Goal: Obtain resource: Obtain resource

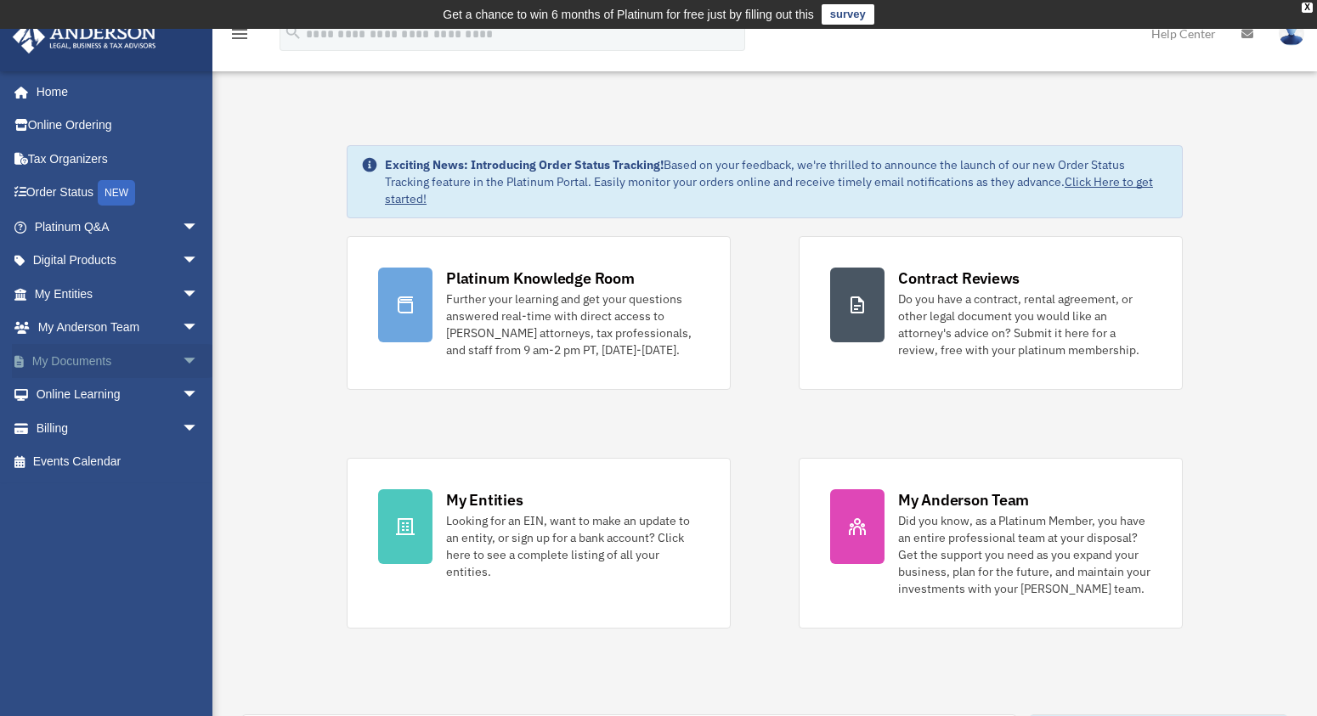
click at [106, 361] on link "My Documents arrow_drop_down" at bounding box center [118, 361] width 212 height 34
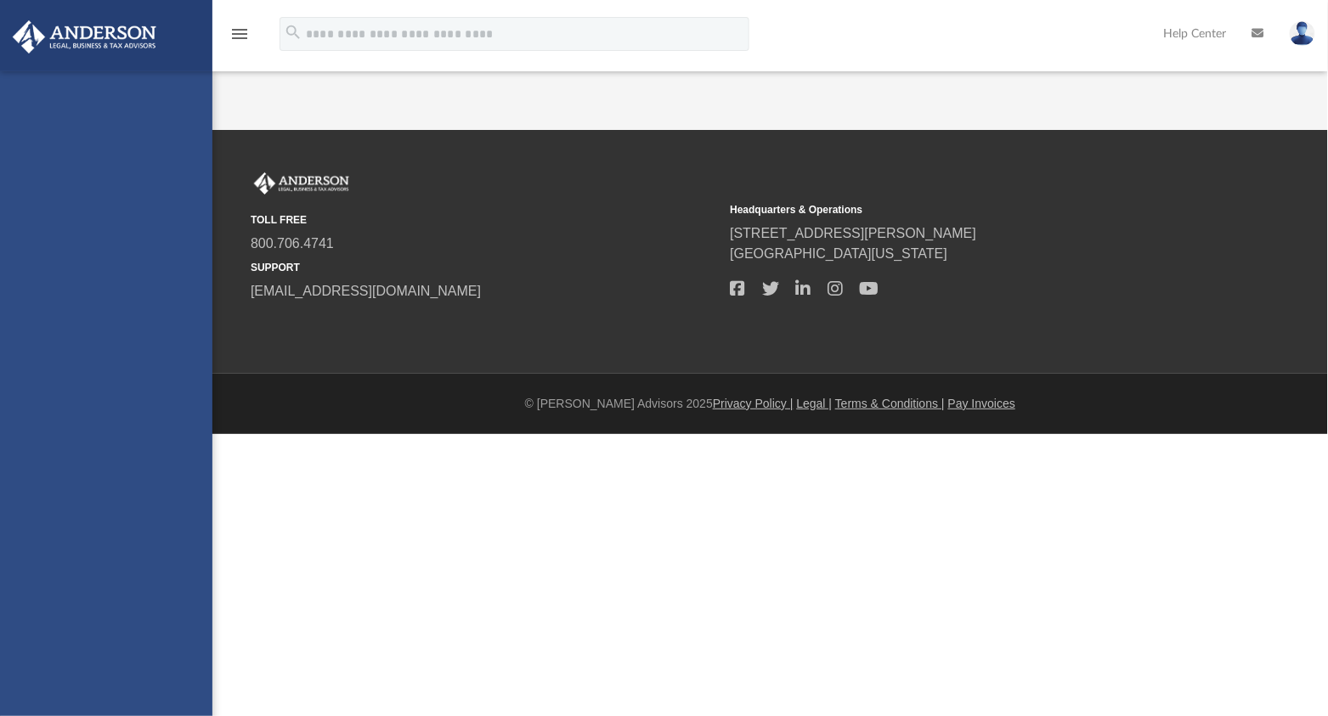
click at [183, 361] on div "jaltoro@hotmail.com Sign Out jaime@tgcompanyus.com Home Online Ordering Tax Org…" at bounding box center [106, 429] width 212 height 716
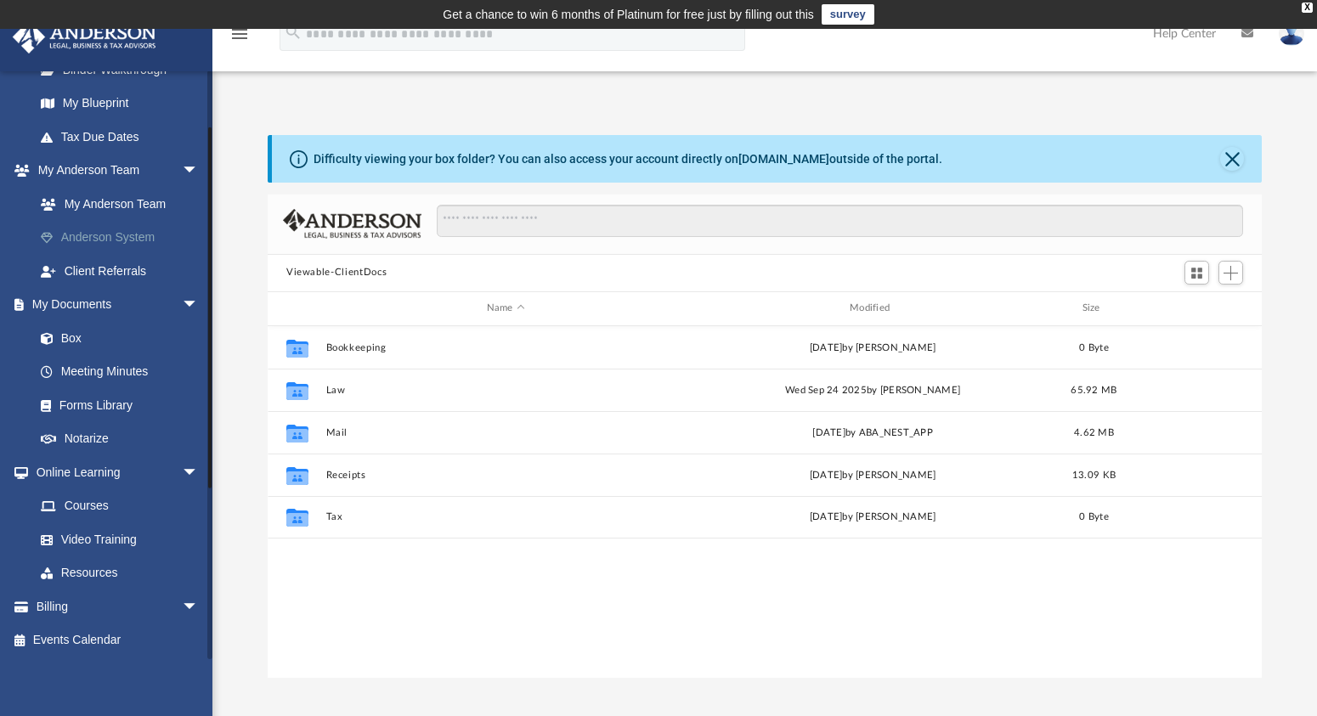
scroll to position [359, 0]
click at [120, 404] on link "Forms Library" at bounding box center [124, 404] width 201 height 34
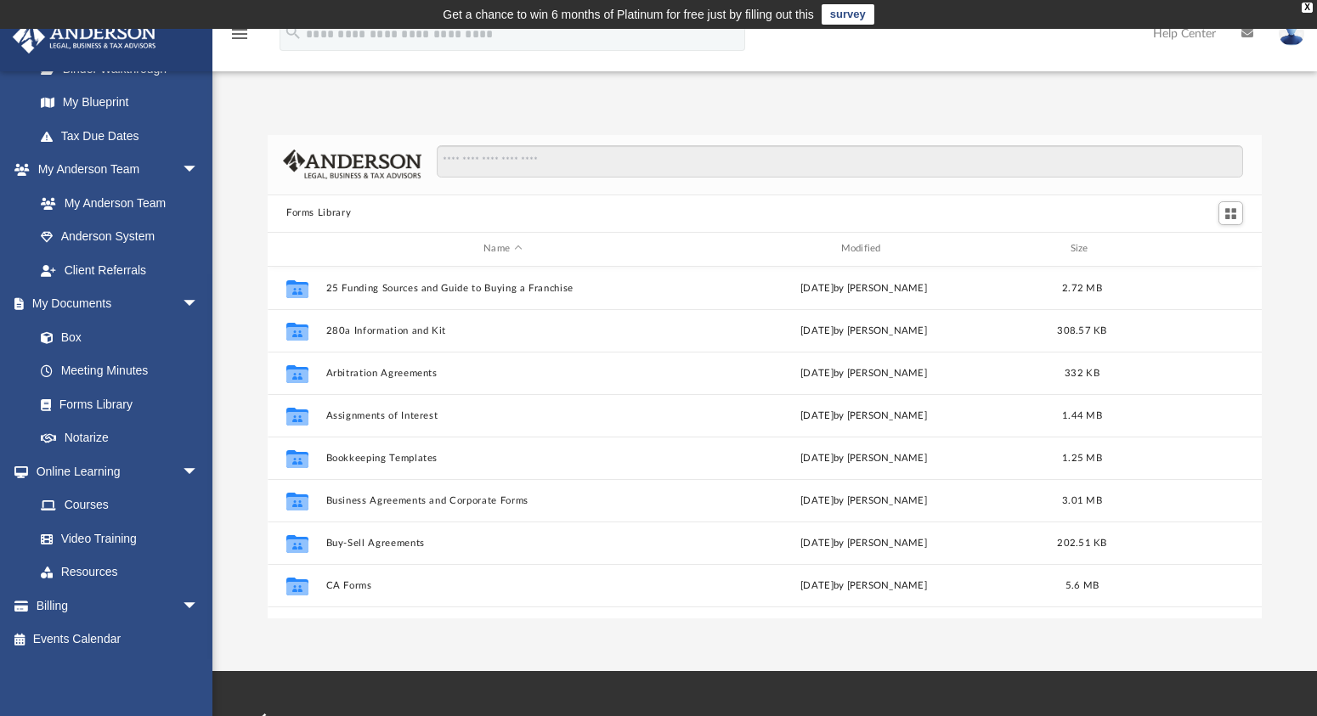
scroll to position [374, 982]
click at [497, 165] on input "Search files and folders" at bounding box center [840, 161] width 806 height 32
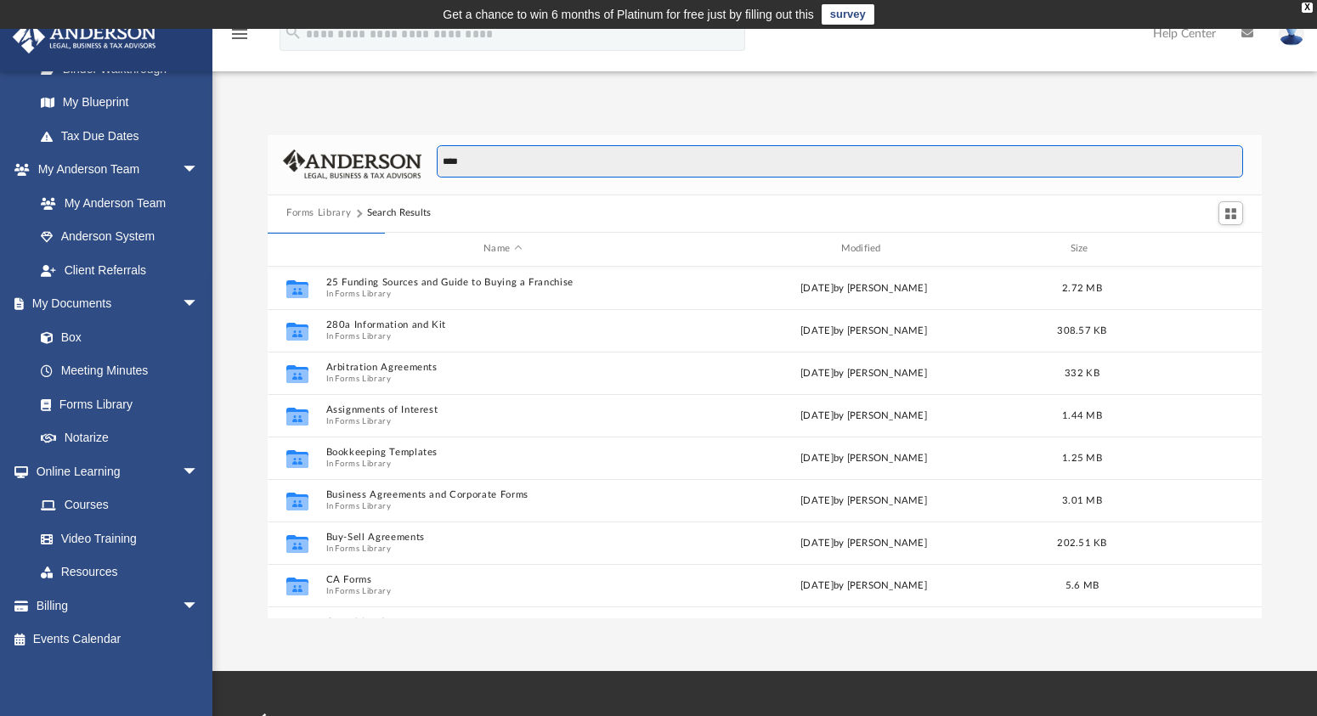
scroll to position [13, 12]
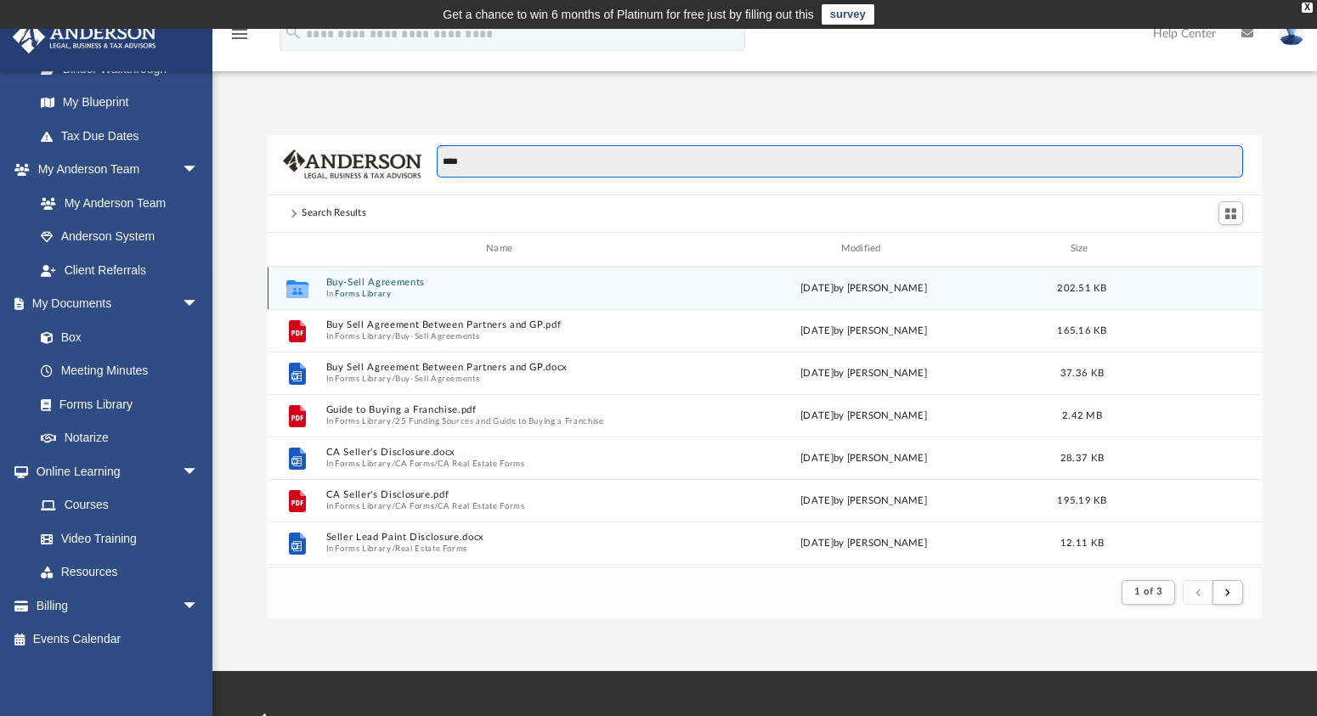
type input "****"
click at [306, 285] on icon "grid" at bounding box center [297, 291] width 22 height 14
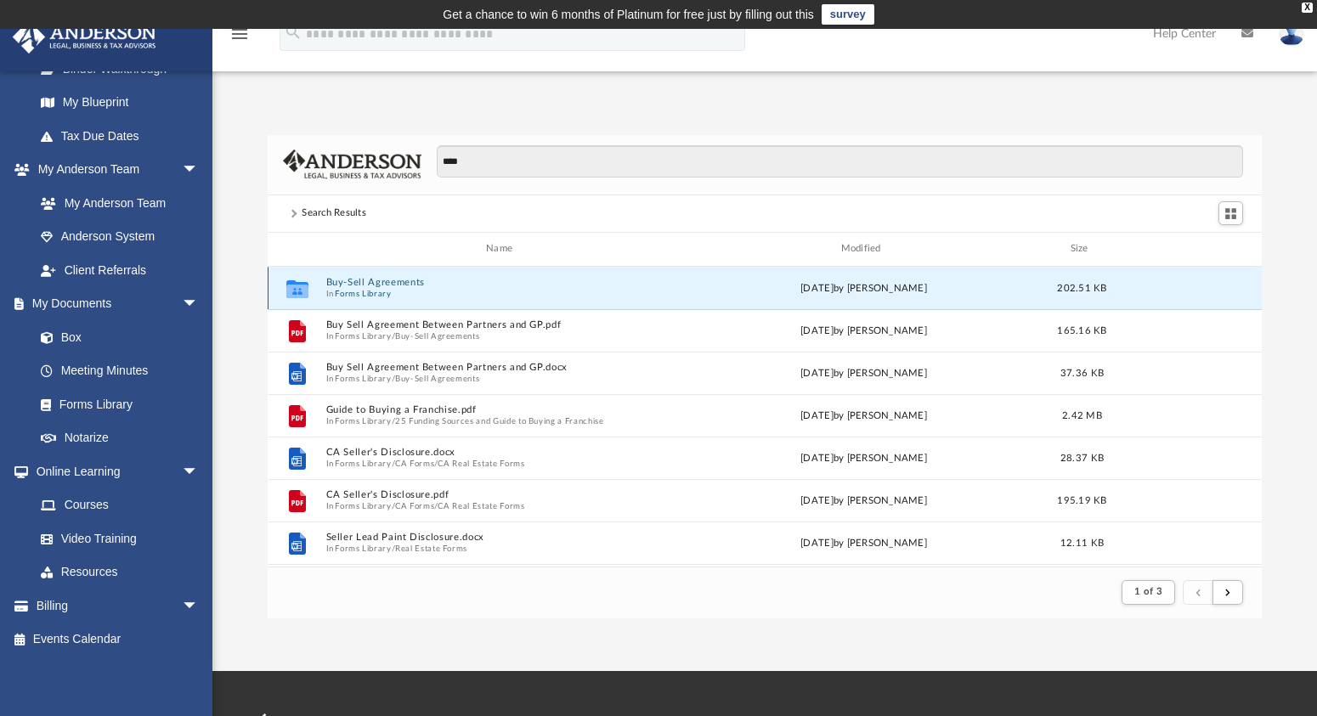
click at [300, 288] on icon "grid" at bounding box center [297, 289] width 22 height 18
click at [300, 287] on icon "grid" at bounding box center [297, 289] width 22 height 18
click at [381, 278] on button "Buy-Sell Agreements" at bounding box center [502, 282] width 353 height 11
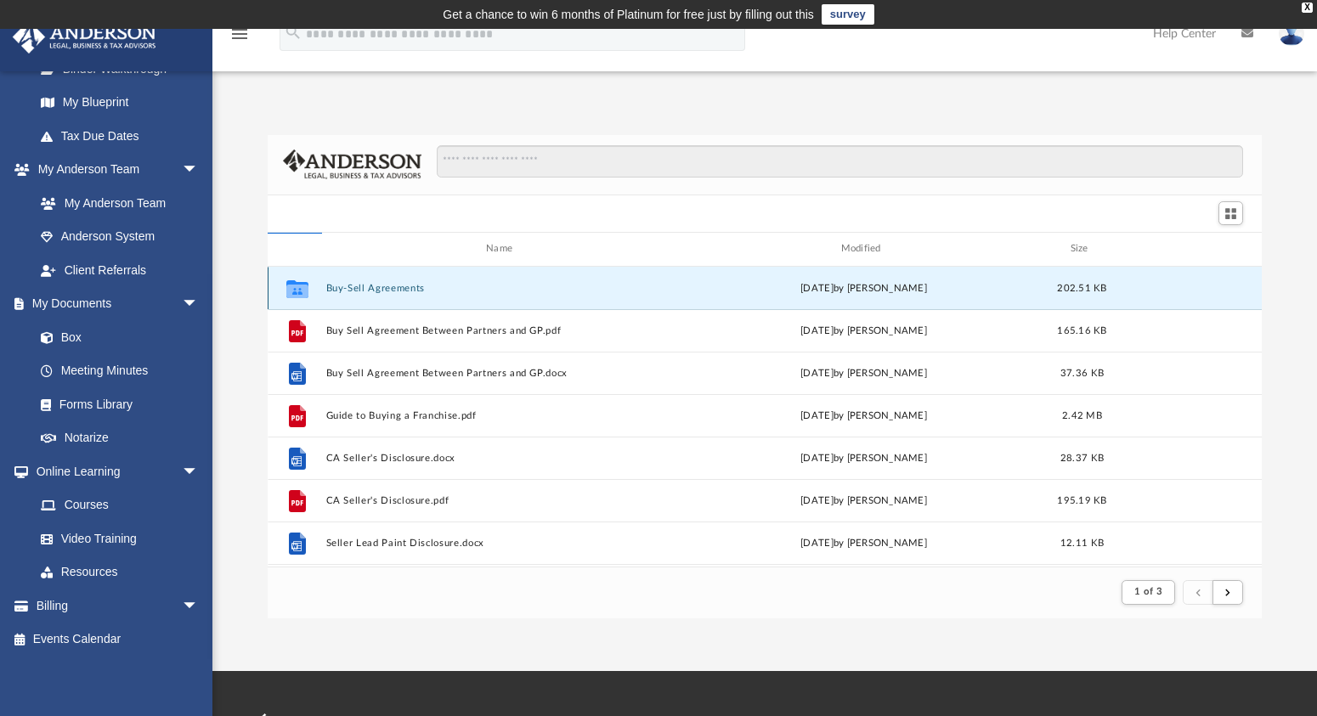
scroll to position [374, 982]
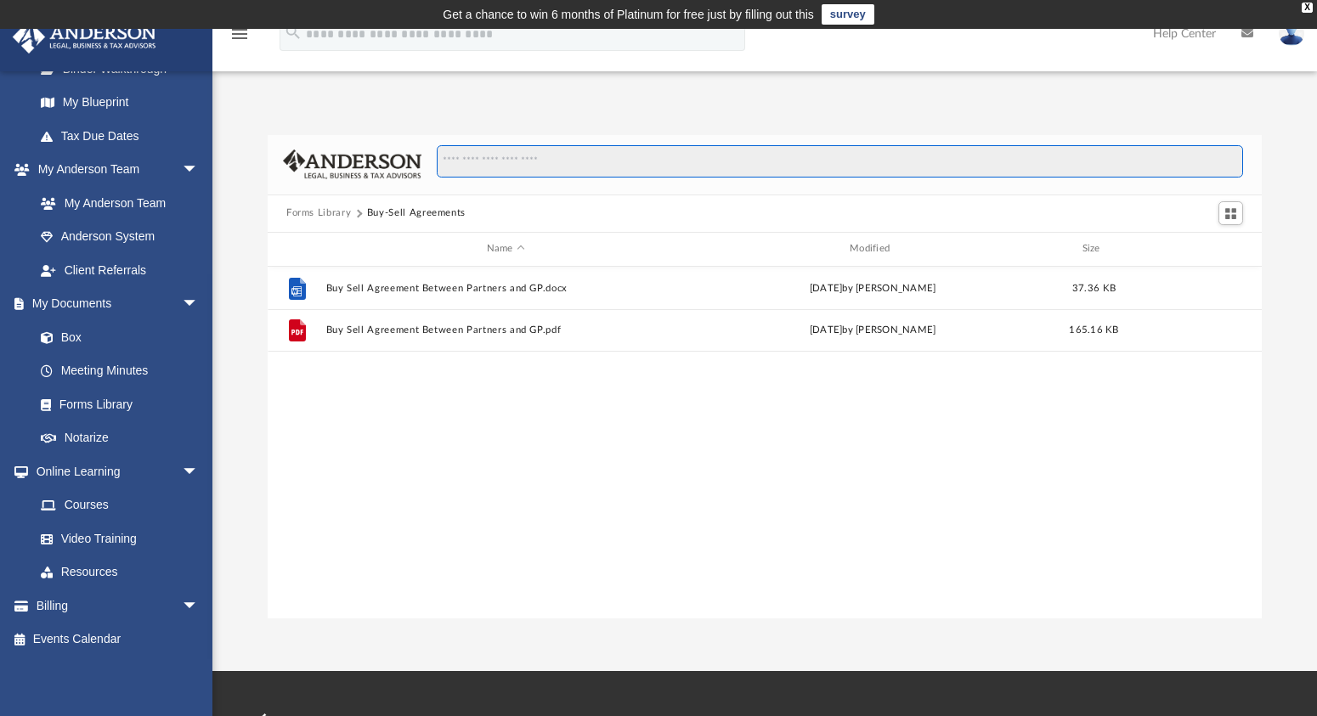
click at [524, 163] on input "Search files and folders" at bounding box center [840, 161] width 806 height 32
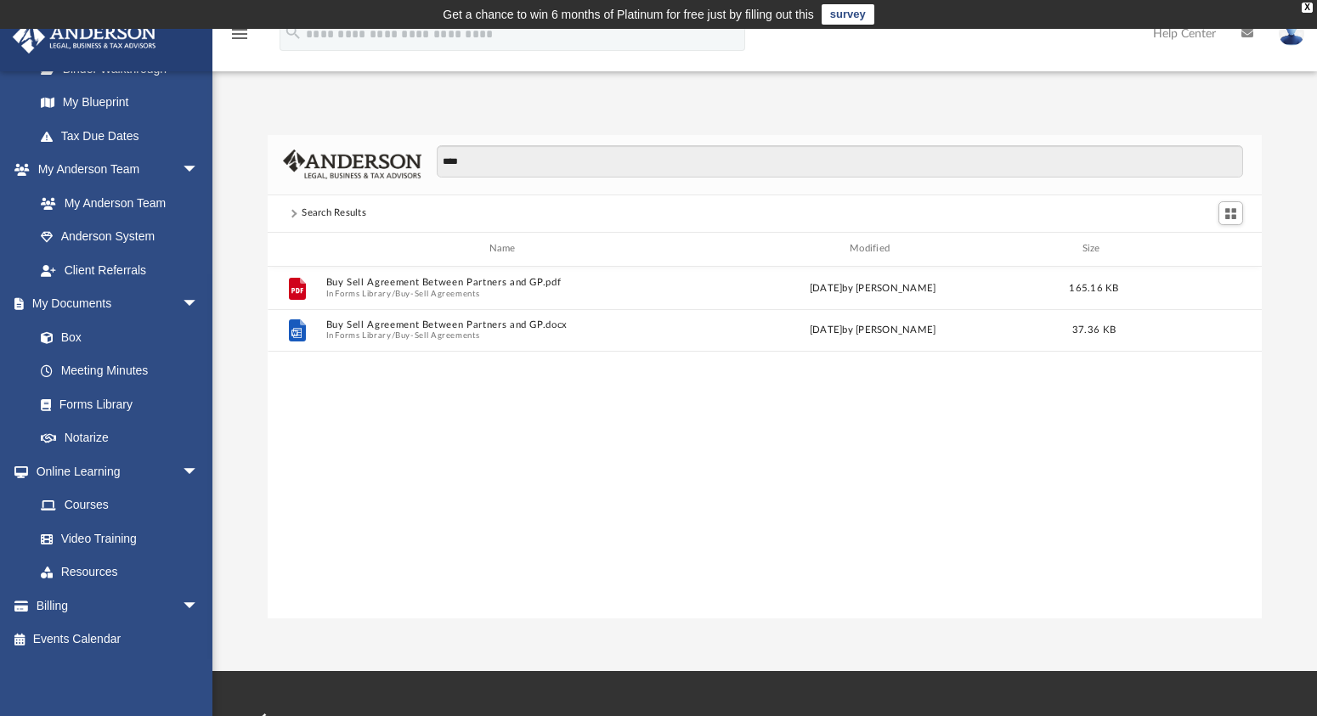
click at [325, 211] on div "Search Results" at bounding box center [334, 213] width 65 height 15
click at [293, 214] on span at bounding box center [293, 214] width 8 height 8
click at [510, 158] on input "****" at bounding box center [840, 161] width 806 height 32
type input "*"
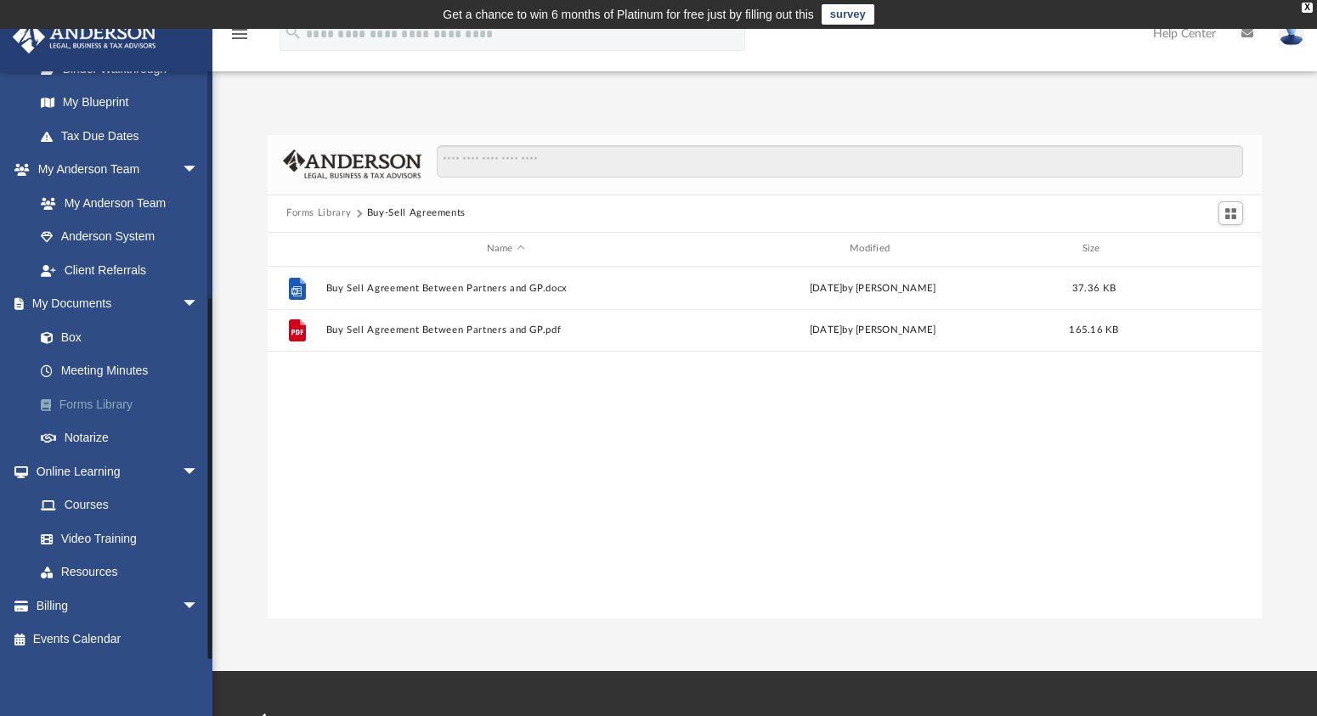
click at [107, 407] on link "Forms Library" at bounding box center [124, 404] width 201 height 34
click at [95, 403] on link "Forms Library" at bounding box center [124, 404] width 201 height 34
click at [1307, 10] on div "X" at bounding box center [1307, 8] width 11 height 10
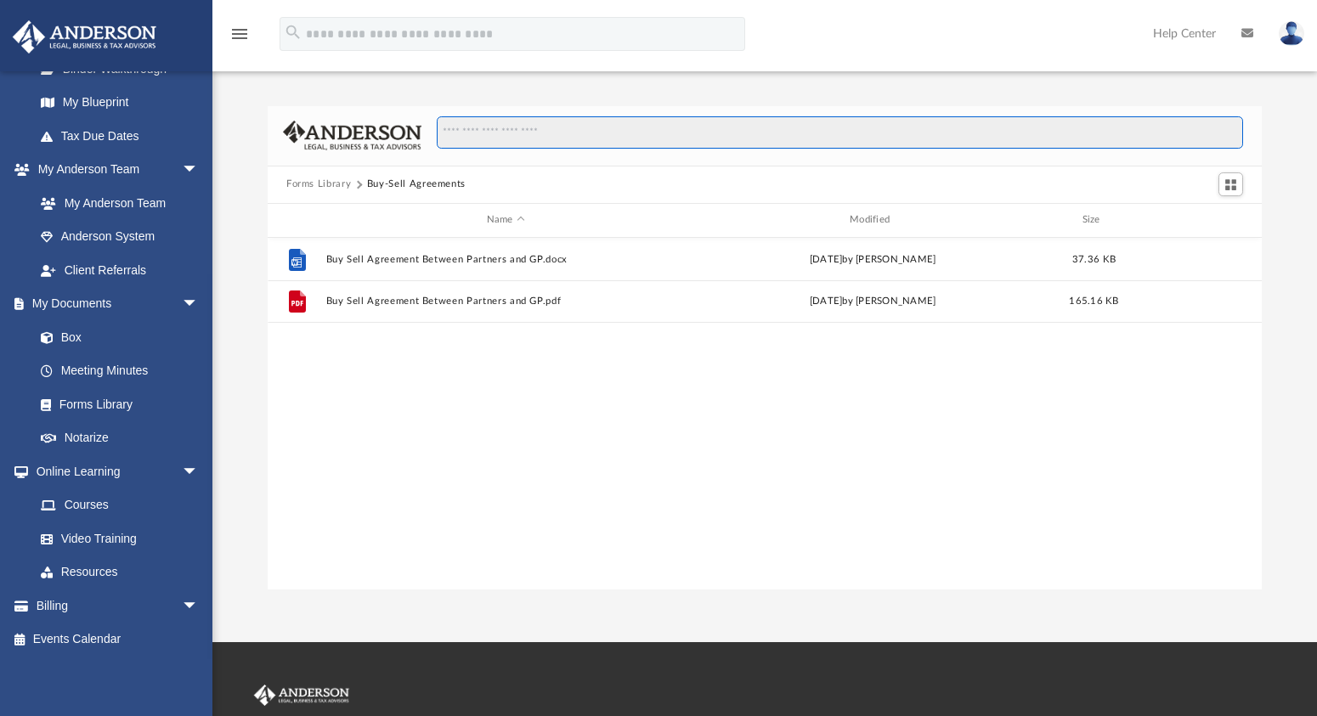
click at [485, 141] on input "Search files and folders" at bounding box center [840, 132] width 806 height 32
type input "********"
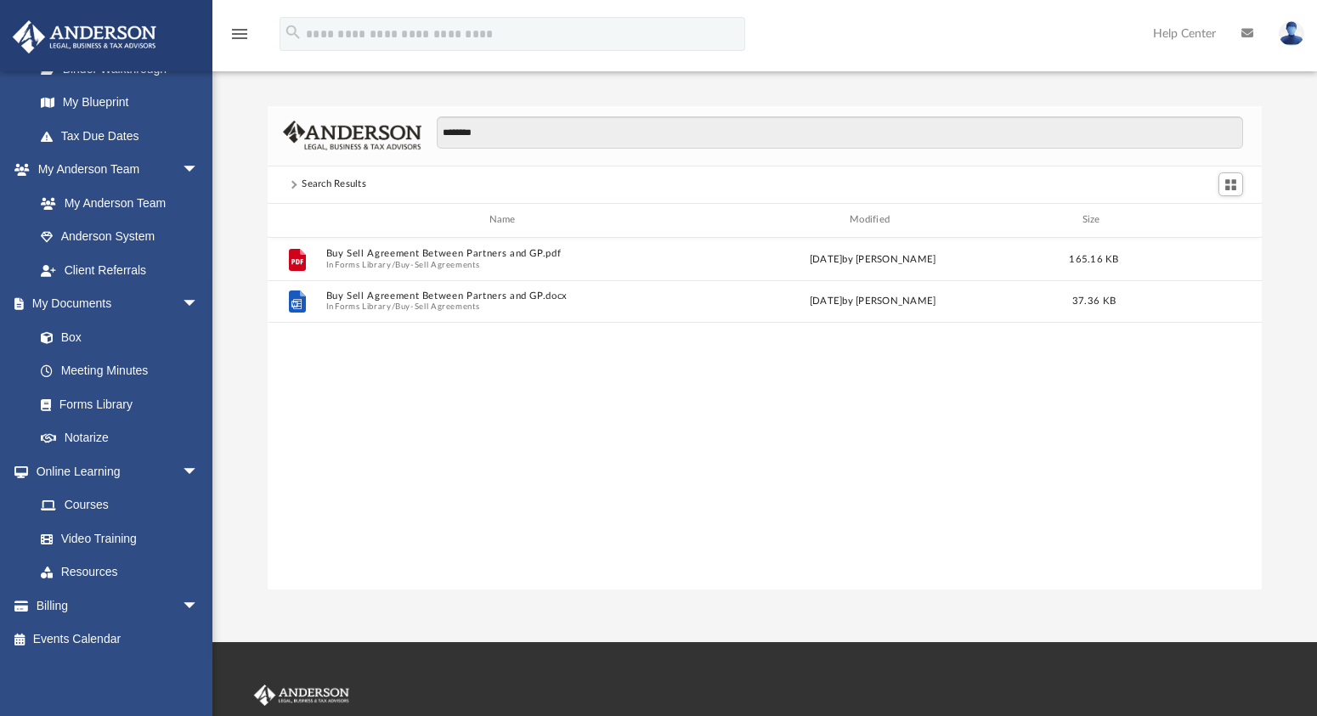
click at [292, 184] on span at bounding box center [293, 185] width 8 height 8
click at [97, 404] on link "Forms Library" at bounding box center [124, 404] width 201 height 34
click at [250, 31] on div "menu" at bounding box center [239, 34] width 54 height 43
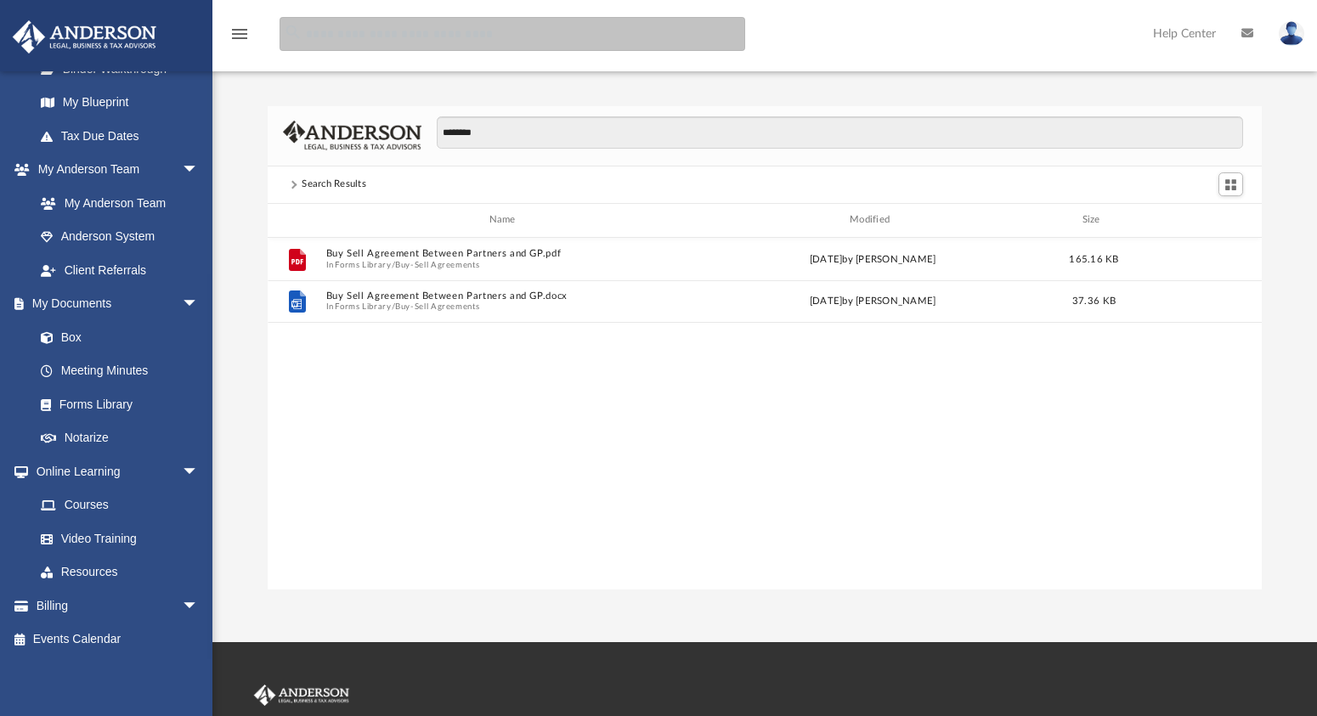
click at [353, 31] on input "search" at bounding box center [513, 34] width 466 height 34
type input "****"
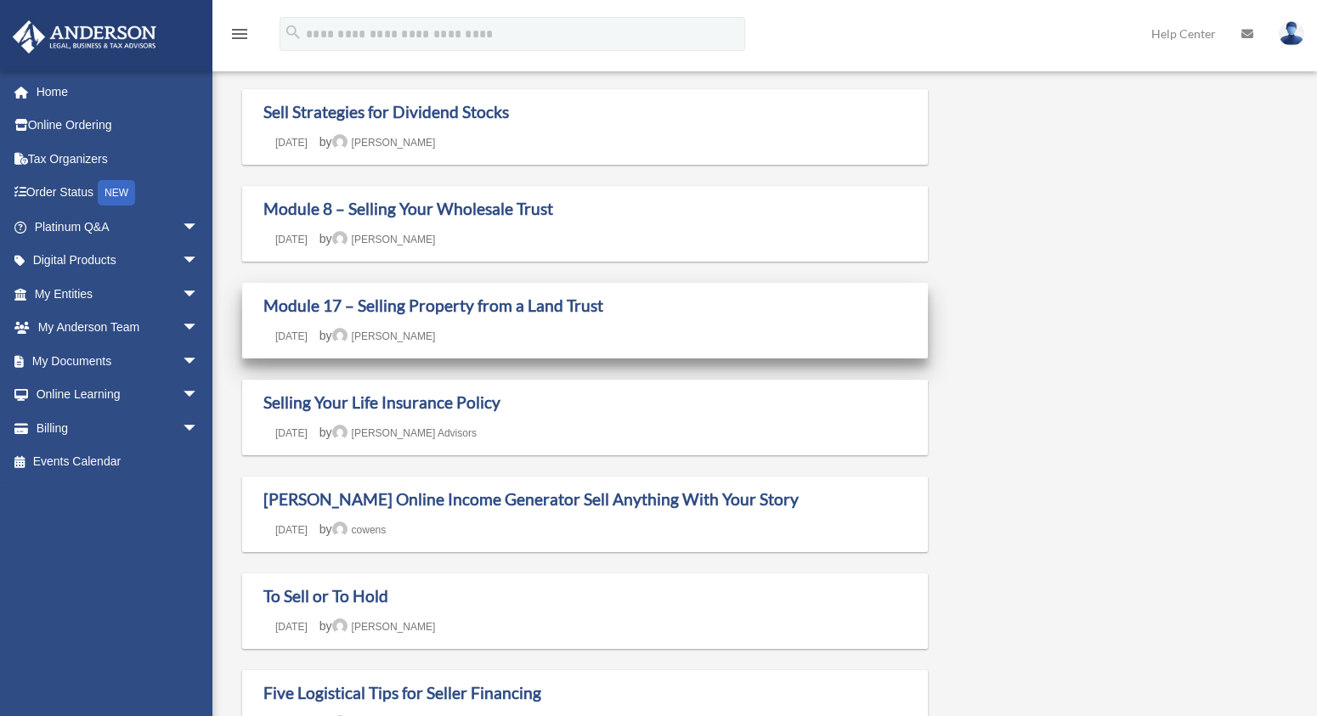
scroll to position [195, 0]
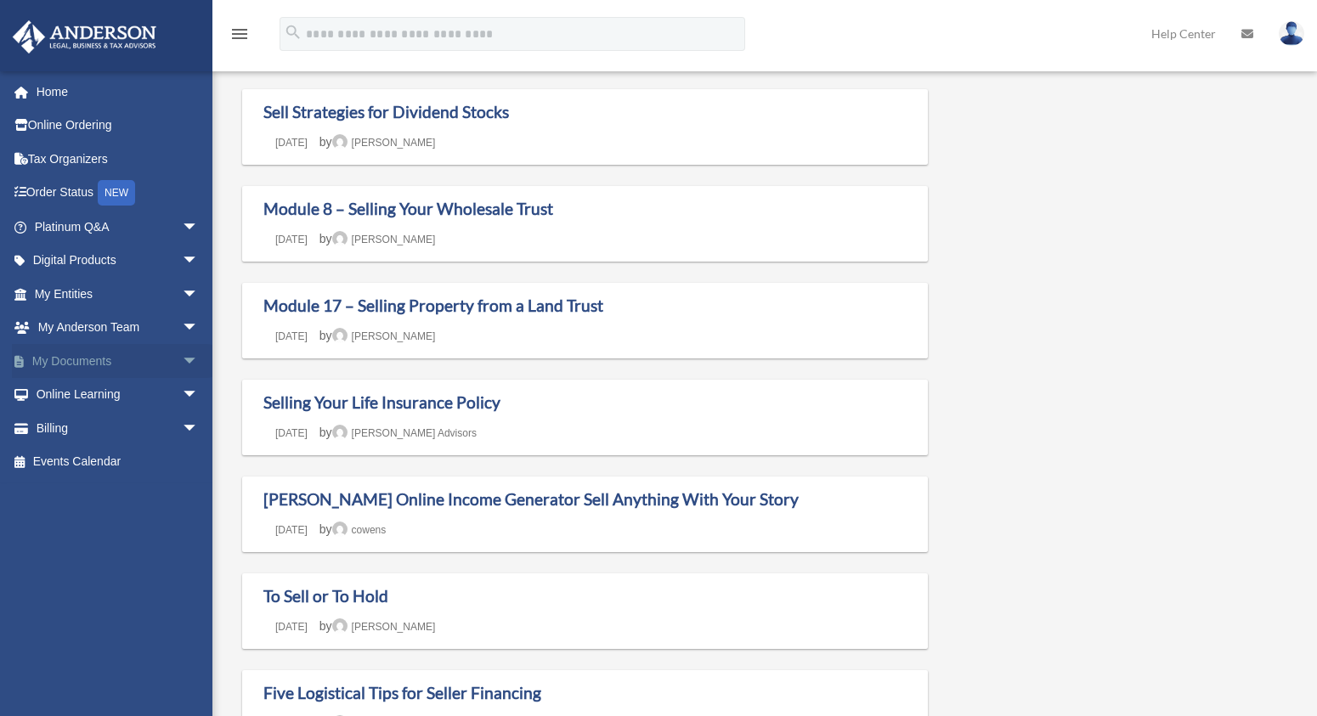
click at [123, 361] on link "My Documents arrow_drop_down" at bounding box center [118, 361] width 212 height 34
click at [182, 359] on span "arrow_drop_down" at bounding box center [199, 361] width 34 height 35
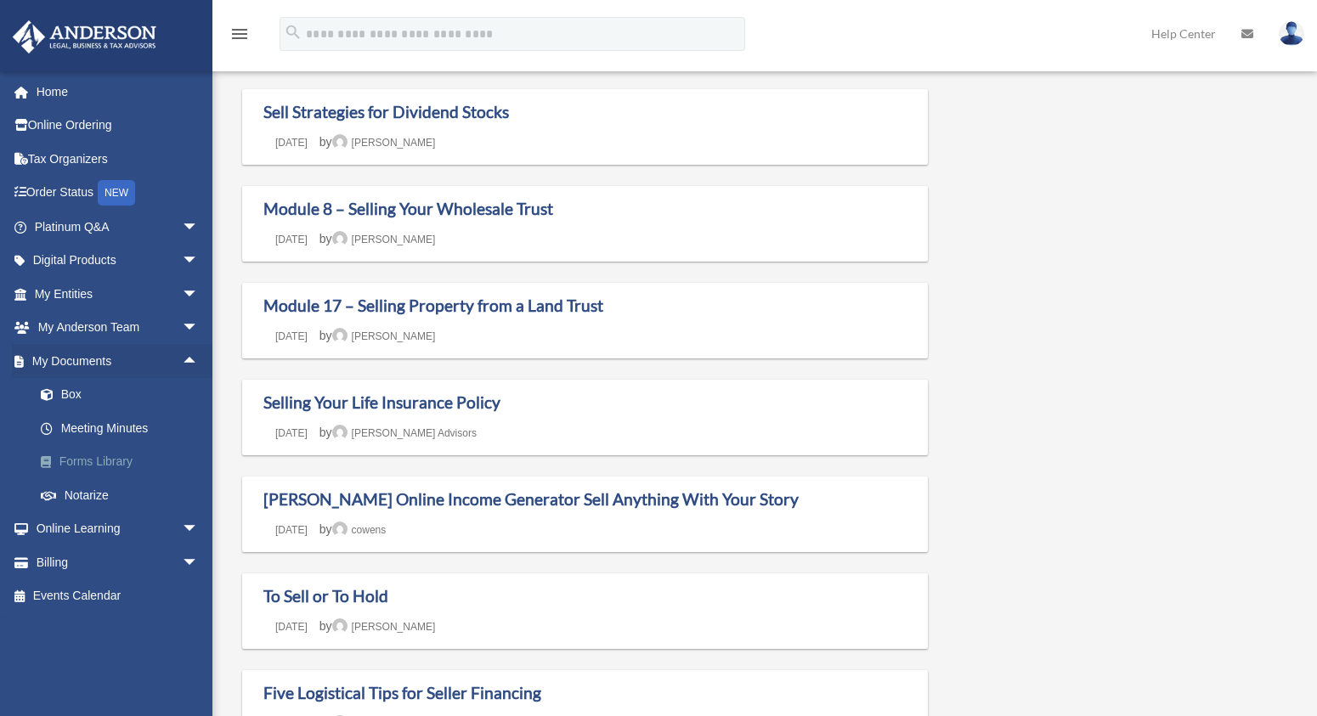
click at [119, 463] on link "Forms Library" at bounding box center [124, 462] width 201 height 34
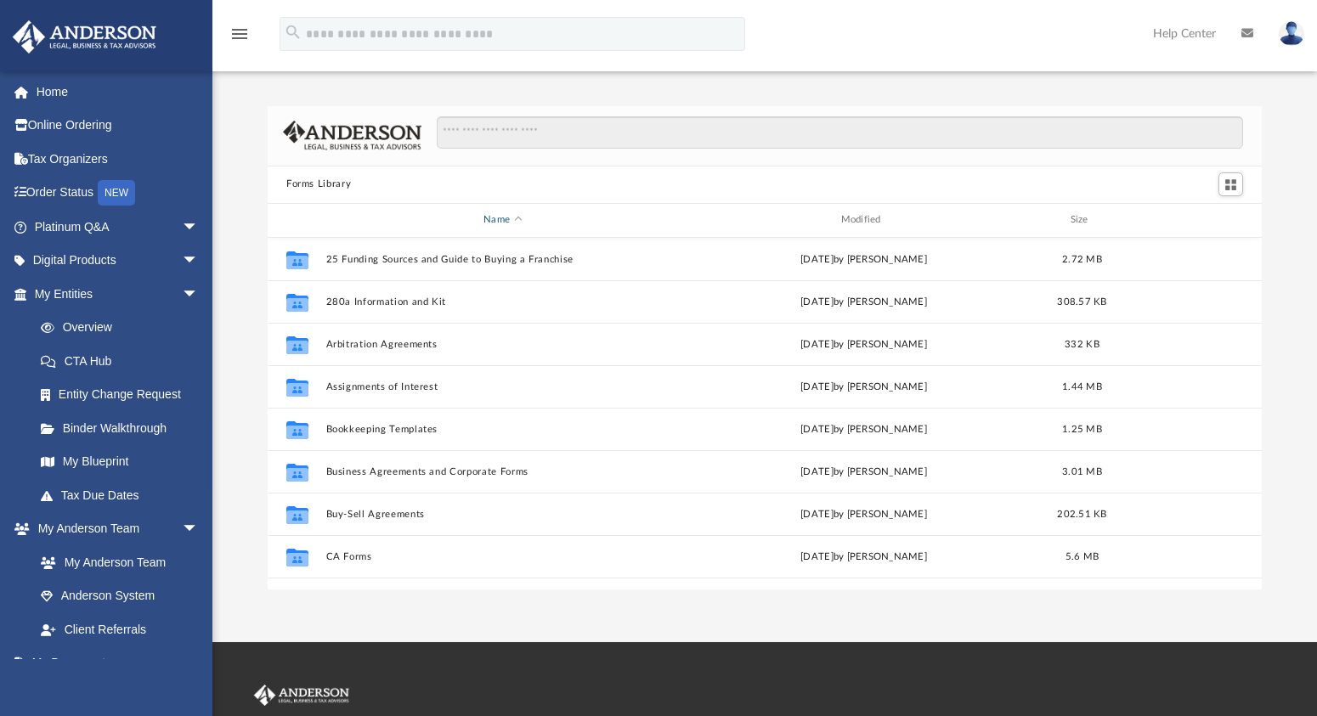
scroll to position [374, 982]
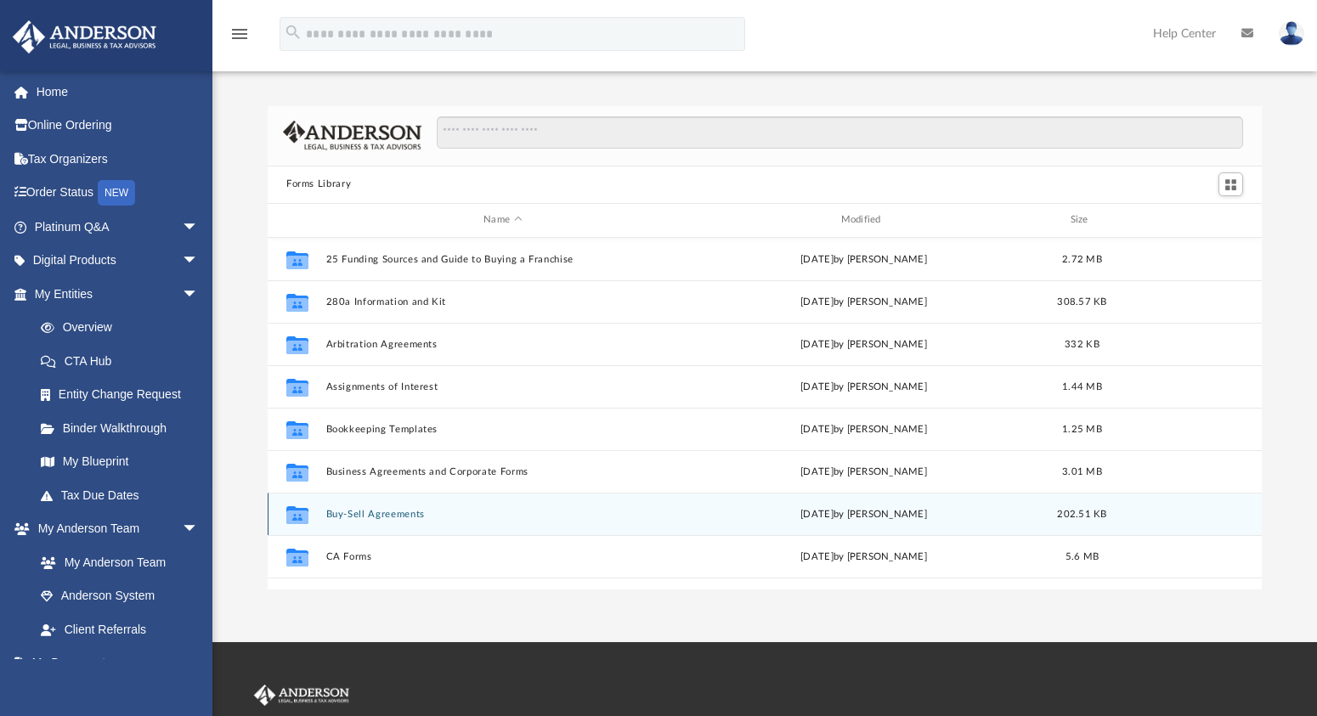
click at [302, 515] on icon "grid" at bounding box center [297, 517] width 22 height 14
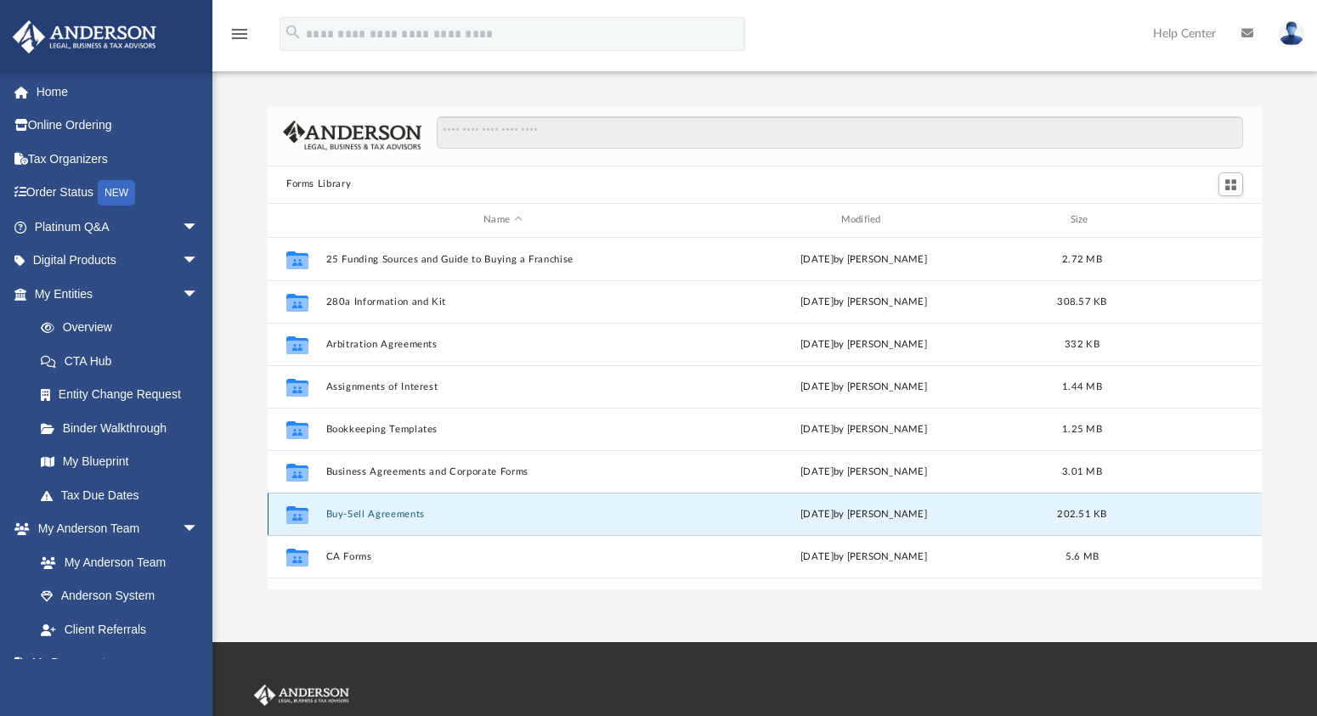
click at [406, 514] on button "Buy-Sell Agreements" at bounding box center [502, 513] width 353 height 11
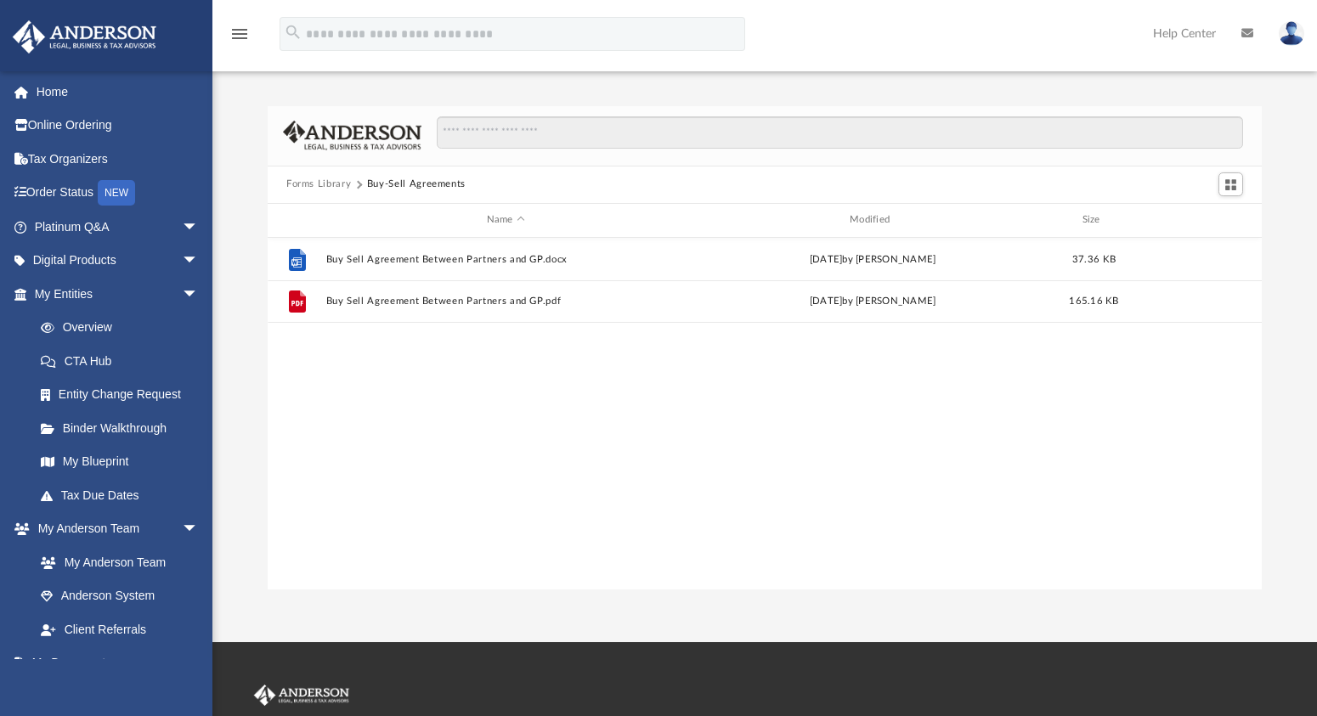
click at [329, 182] on button "Forms Library" at bounding box center [318, 184] width 65 height 15
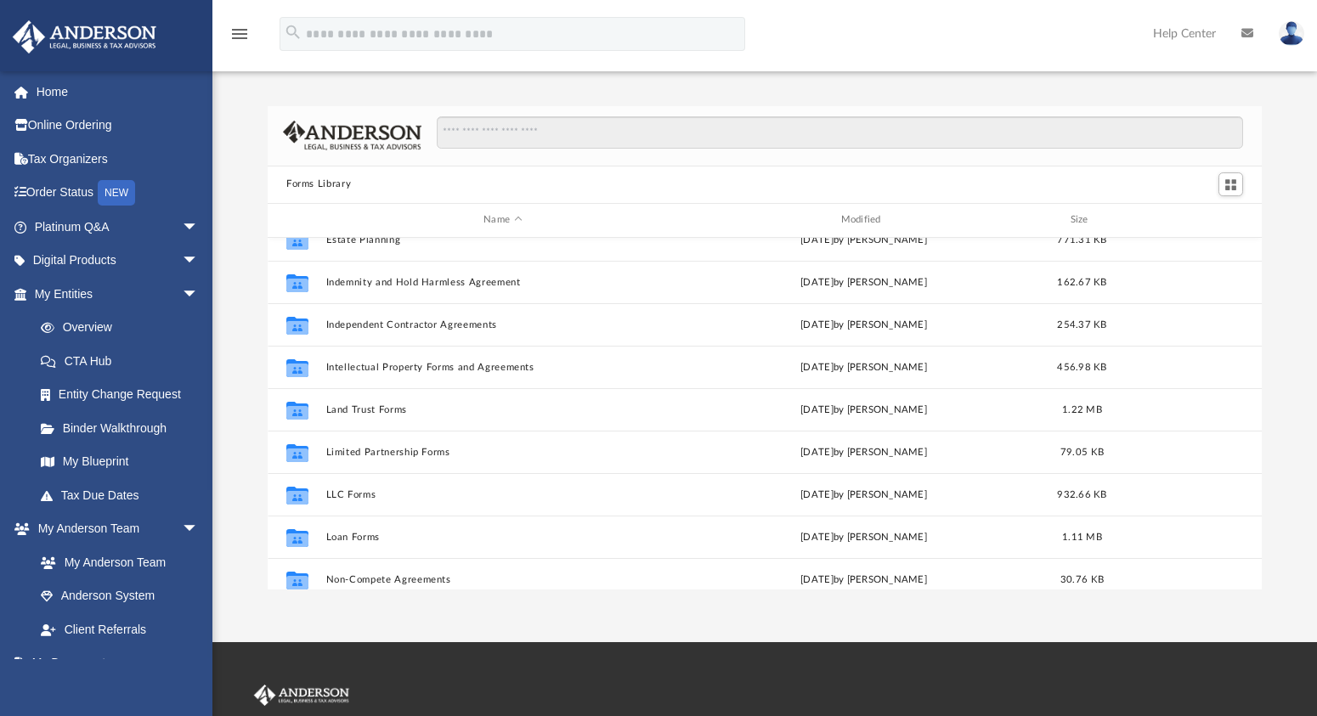
scroll to position [573, 0]
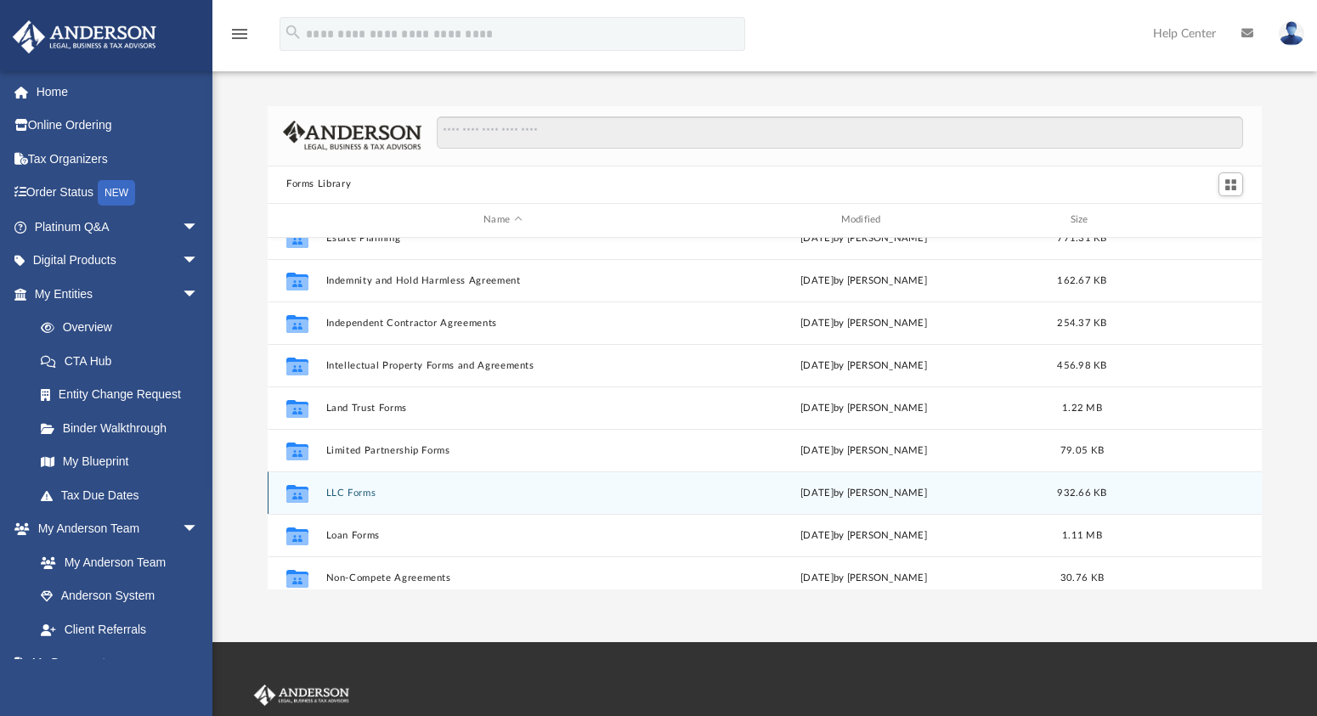
click at [332, 484] on div "Collaborated Folder LLC Forms [DATE] by [PERSON_NAME] 932.66 KB" at bounding box center [765, 493] width 994 height 42
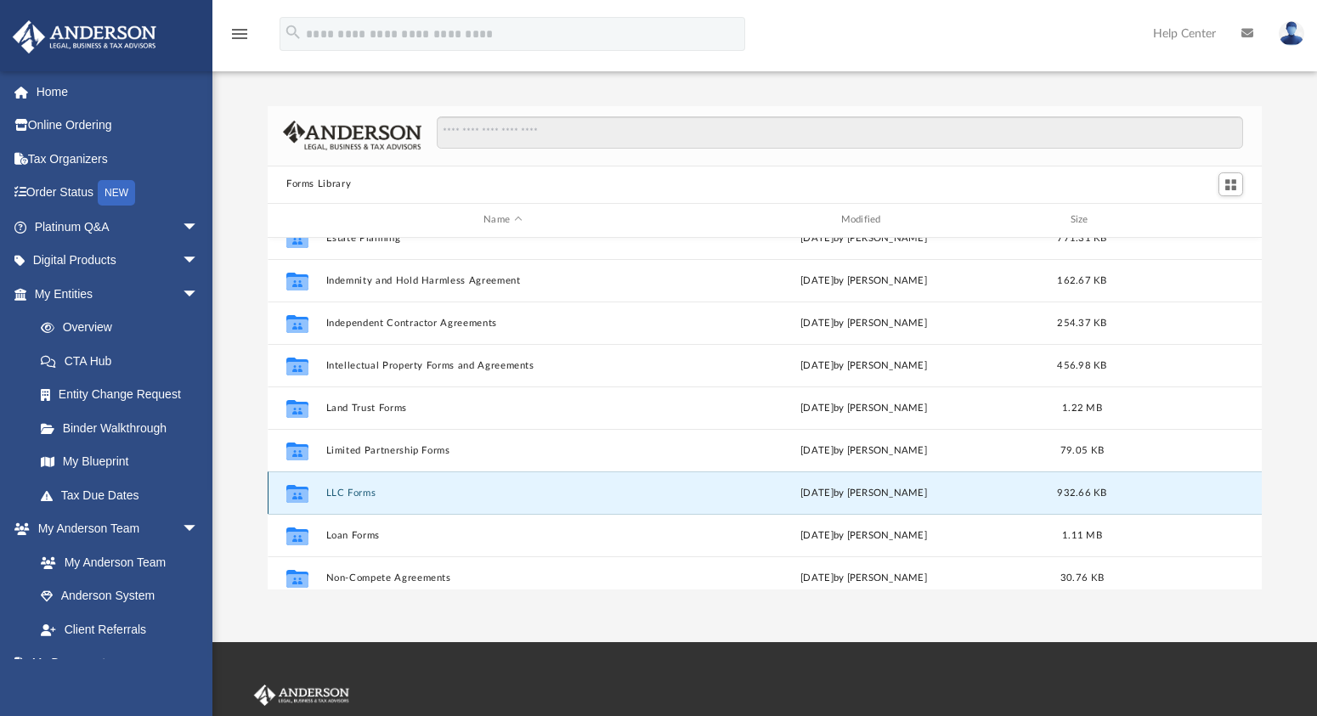
click at [343, 491] on button "LLC Forms" at bounding box center [502, 492] width 353 height 11
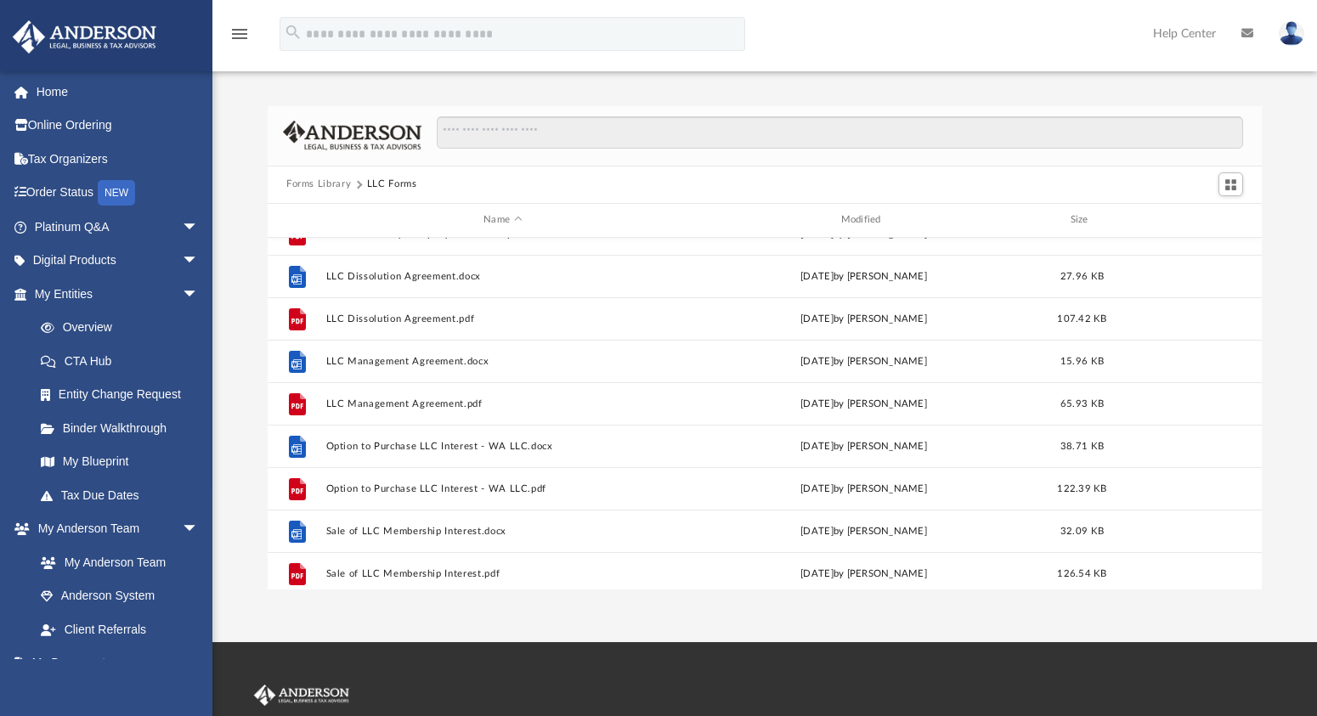
scroll to position [240, 0]
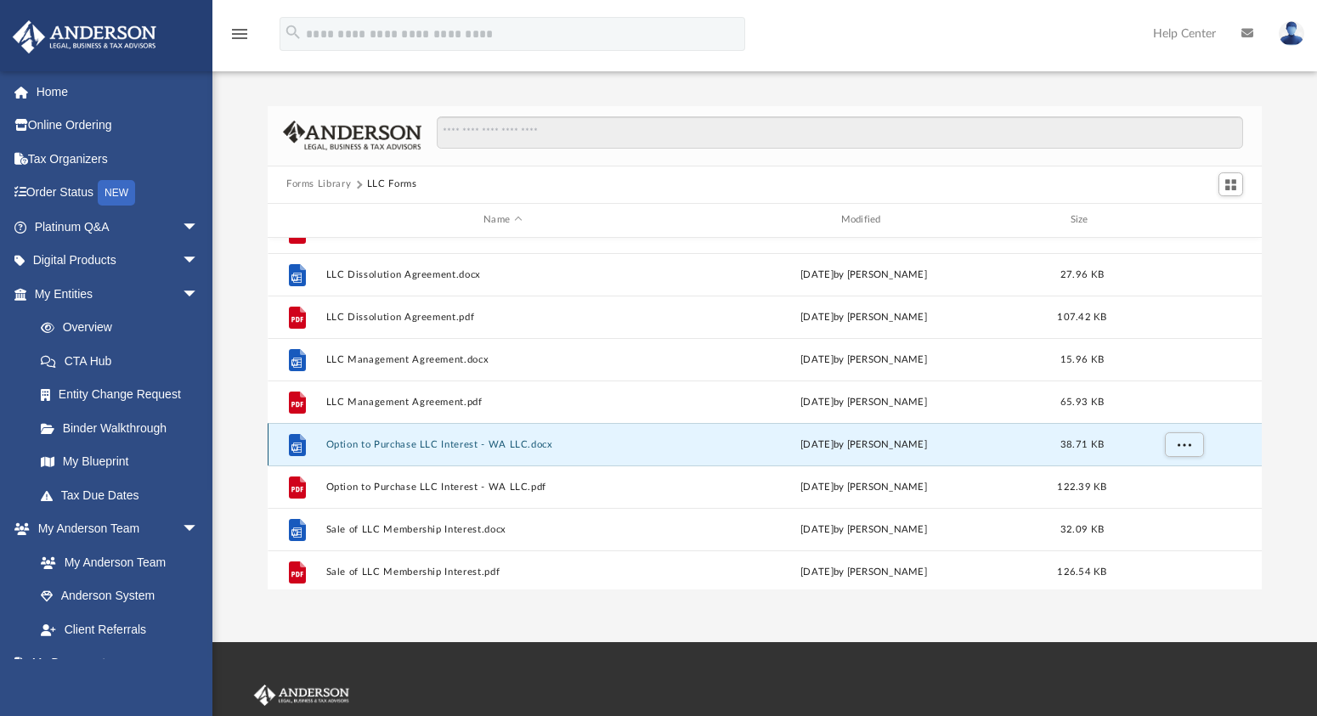
click at [458, 443] on button "Option to Purchase LLC Interest - WA LLC.docx" at bounding box center [502, 443] width 353 height 11
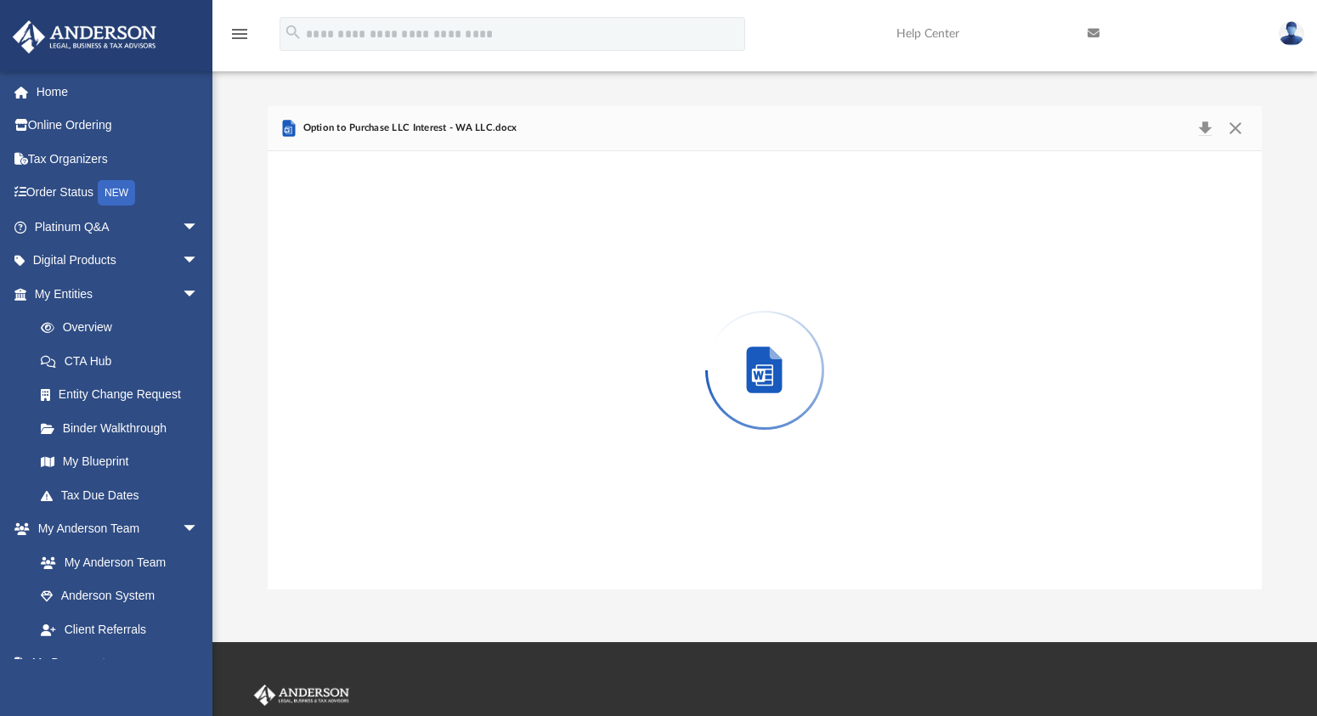
click at [458, 443] on div "Preview" at bounding box center [765, 370] width 994 height 438
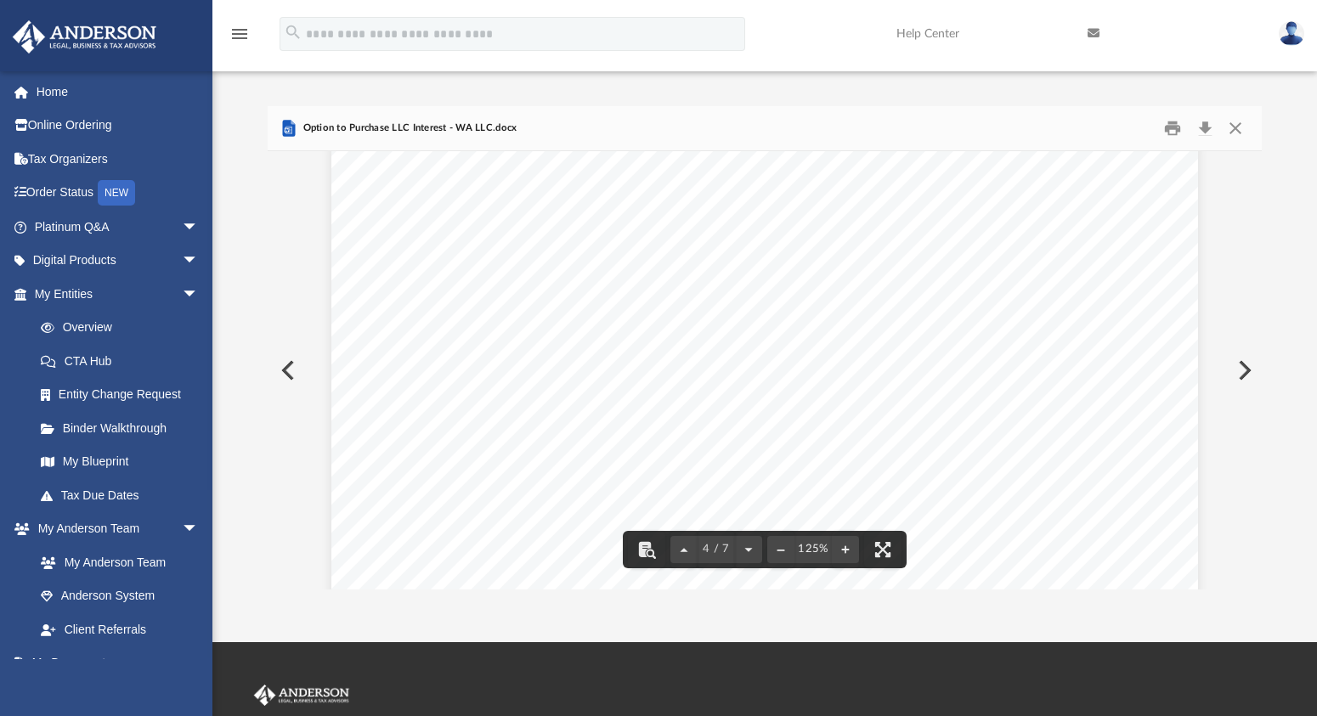
scroll to position [3322, 0]
click at [1240, 126] on button "Close" at bounding box center [1235, 128] width 31 height 26
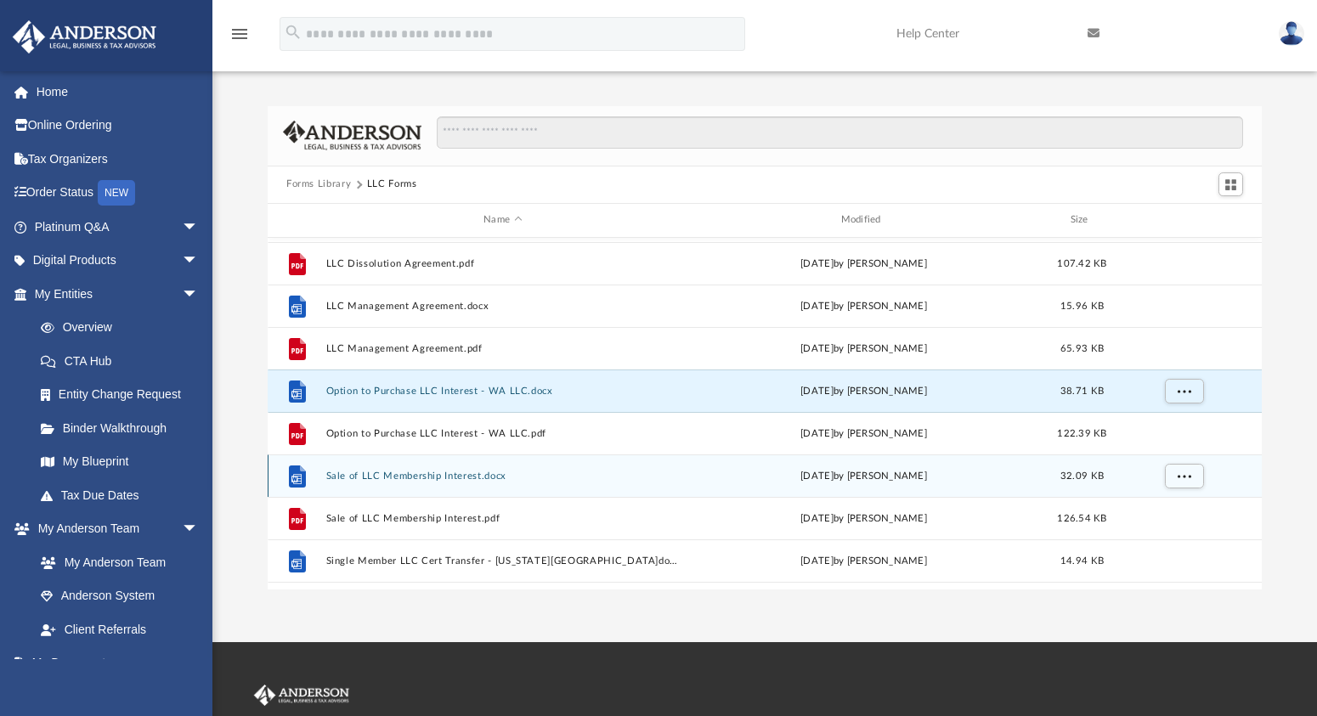
scroll to position [293, 0]
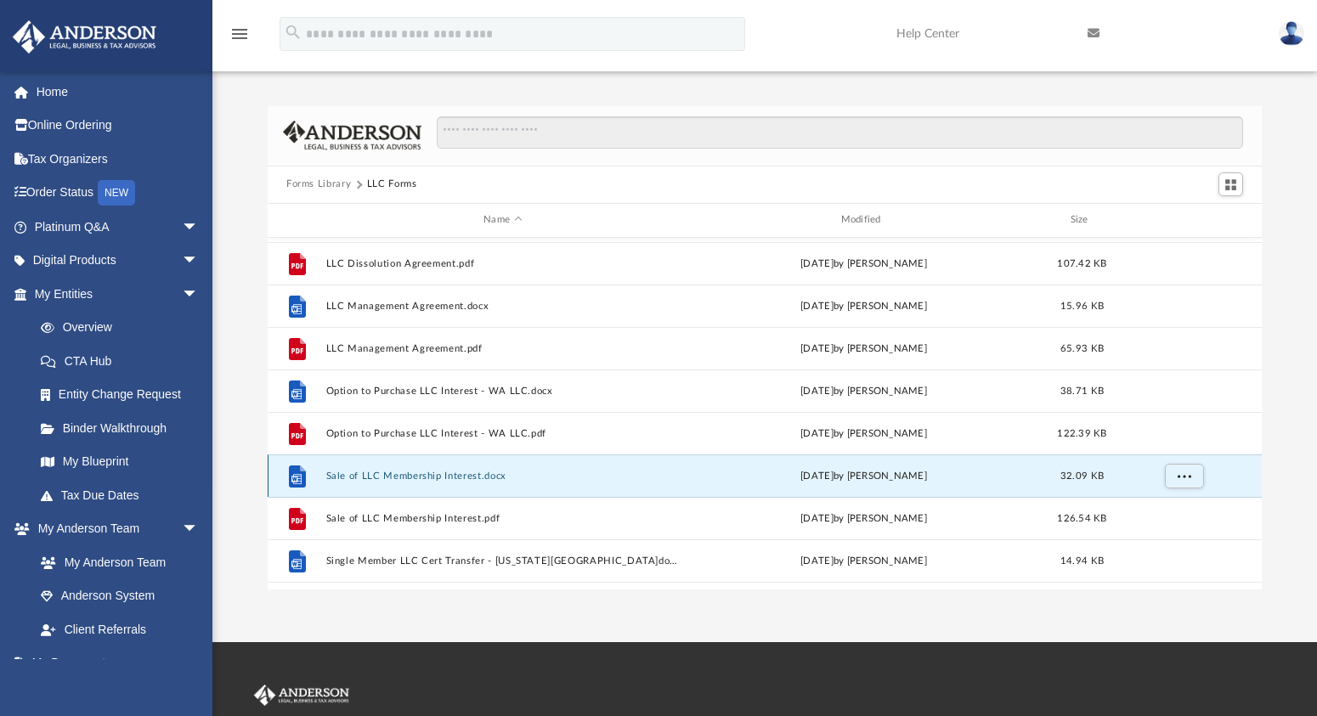
click at [431, 472] on button "Sale of LLC Membership Interest.docx" at bounding box center [502, 475] width 353 height 11
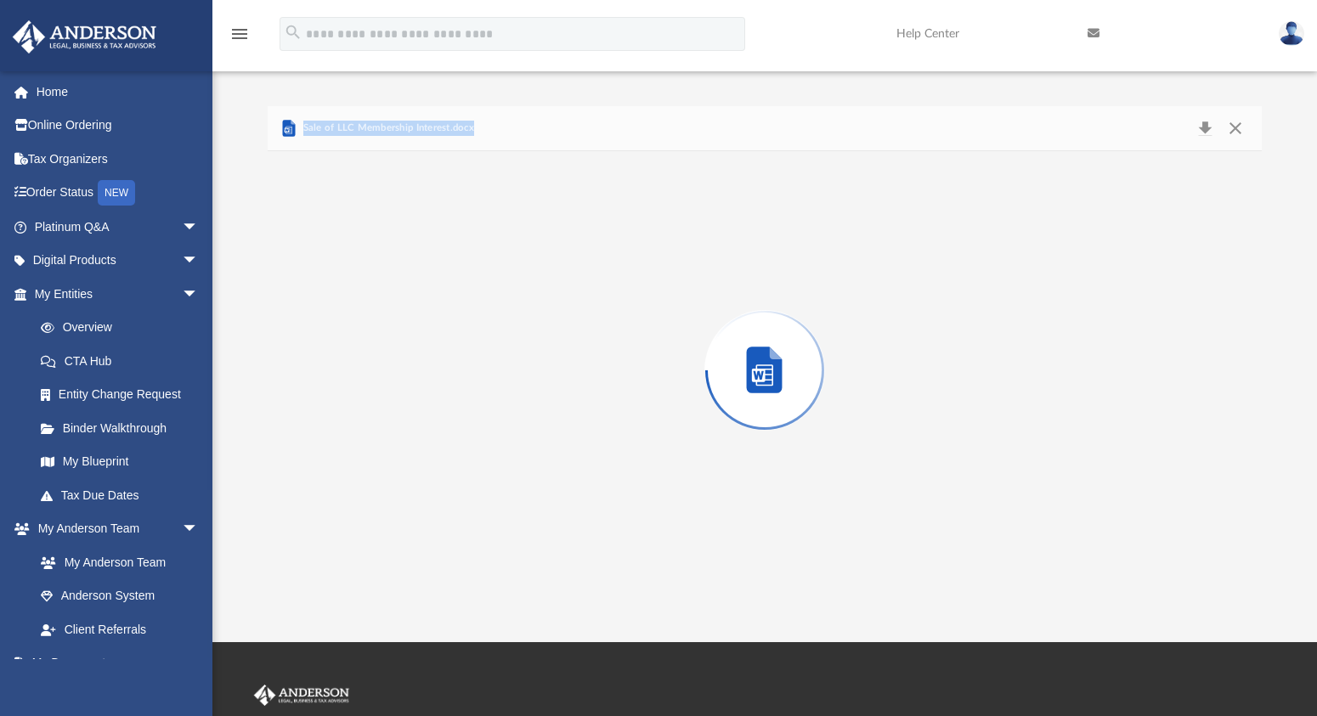
click at [431, 472] on div "Preview" at bounding box center [765, 370] width 994 height 438
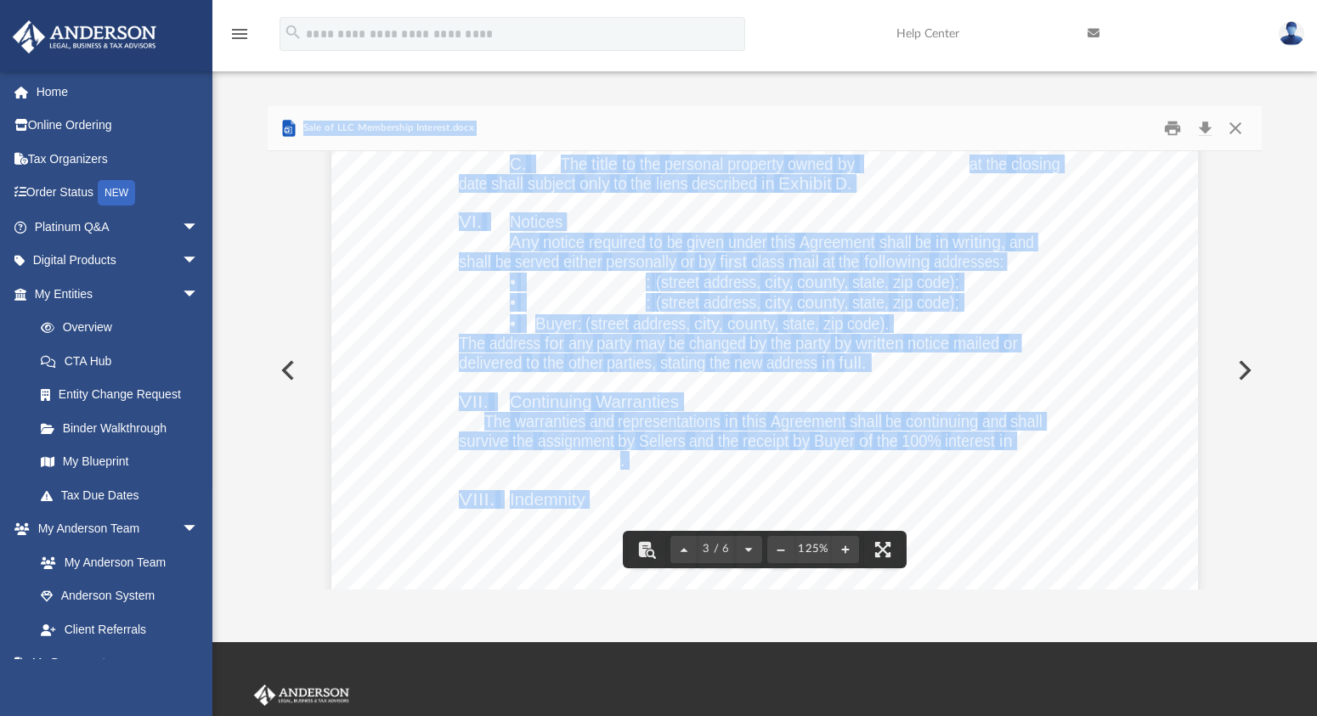
scroll to position [2926, 0]
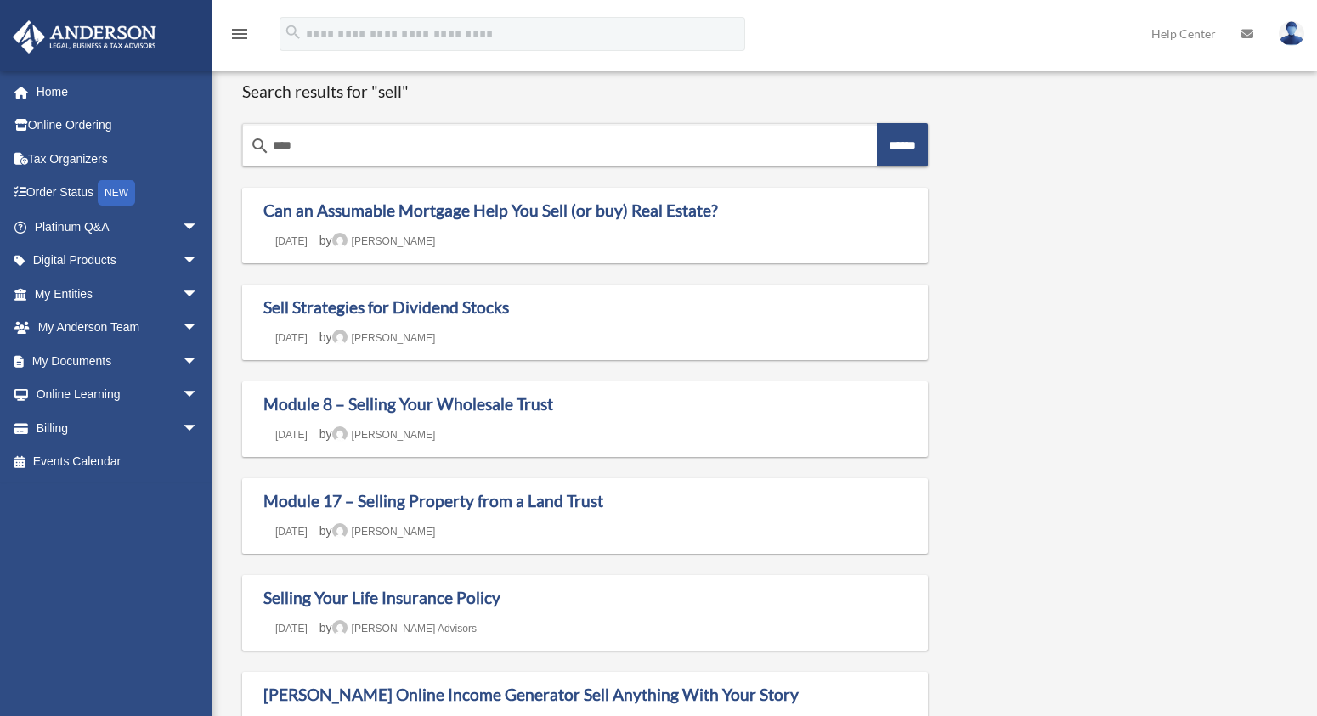
scroll to position [195, 0]
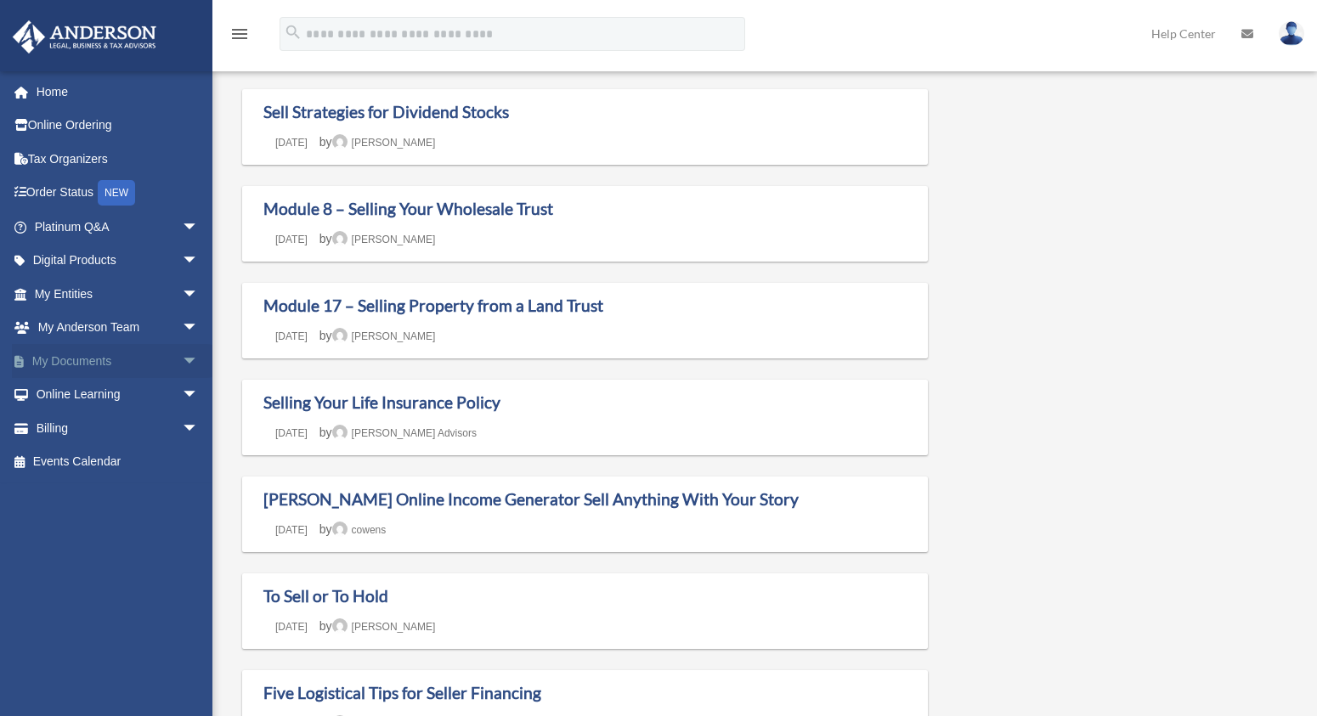
click at [184, 358] on span "arrow_drop_down" at bounding box center [199, 361] width 34 height 35
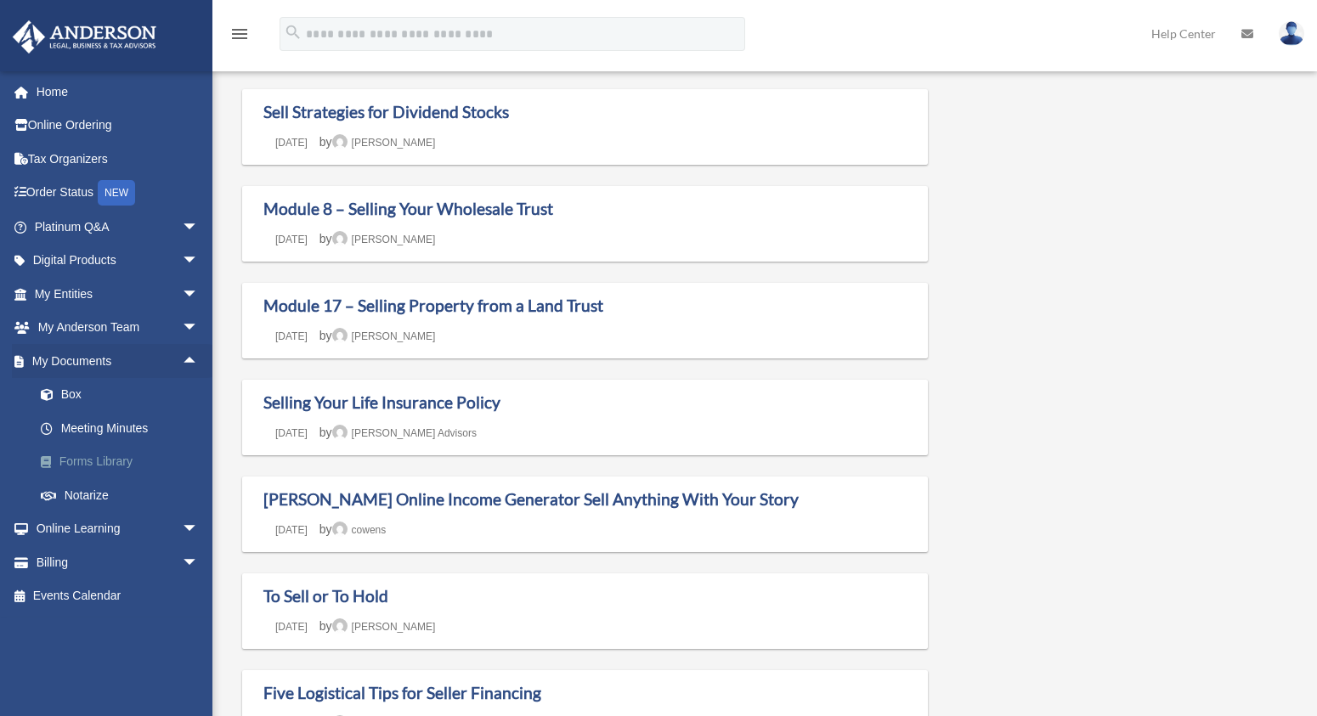
click at [99, 455] on link "Forms Library" at bounding box center [124, 462] width 201 height 34
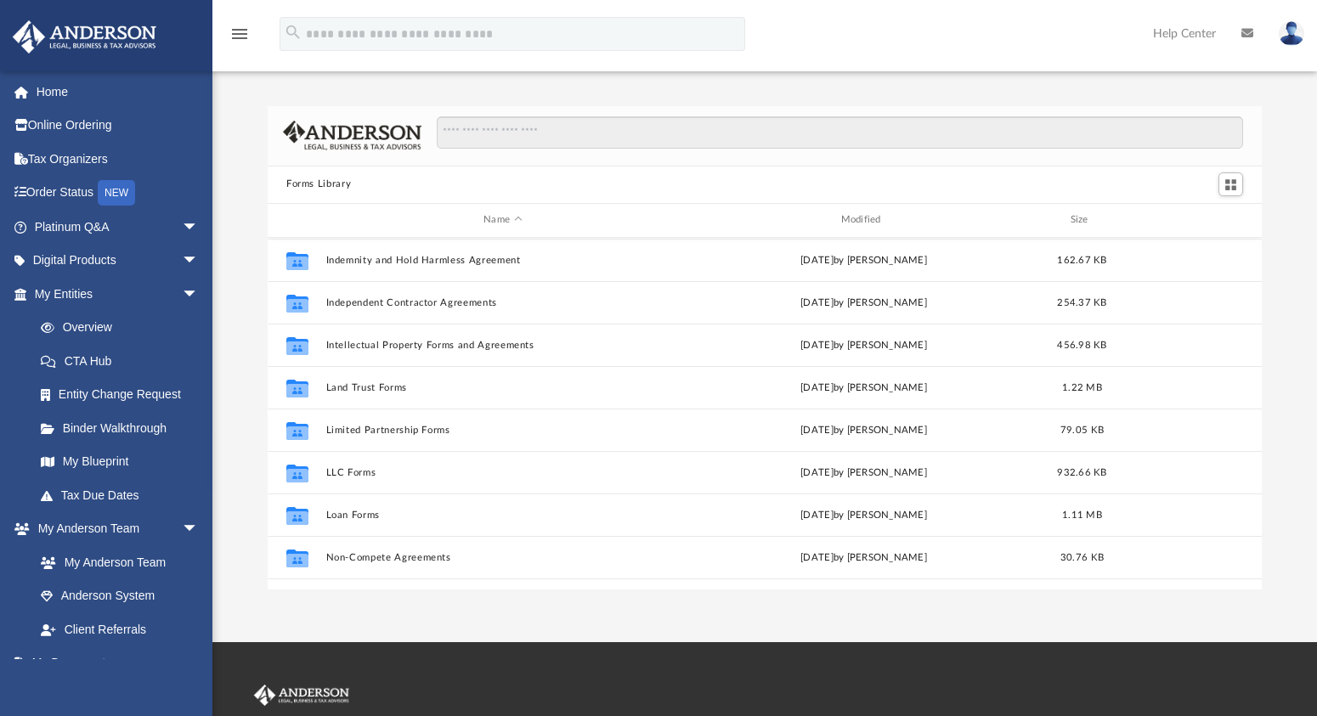
scroll to position [536, 0]
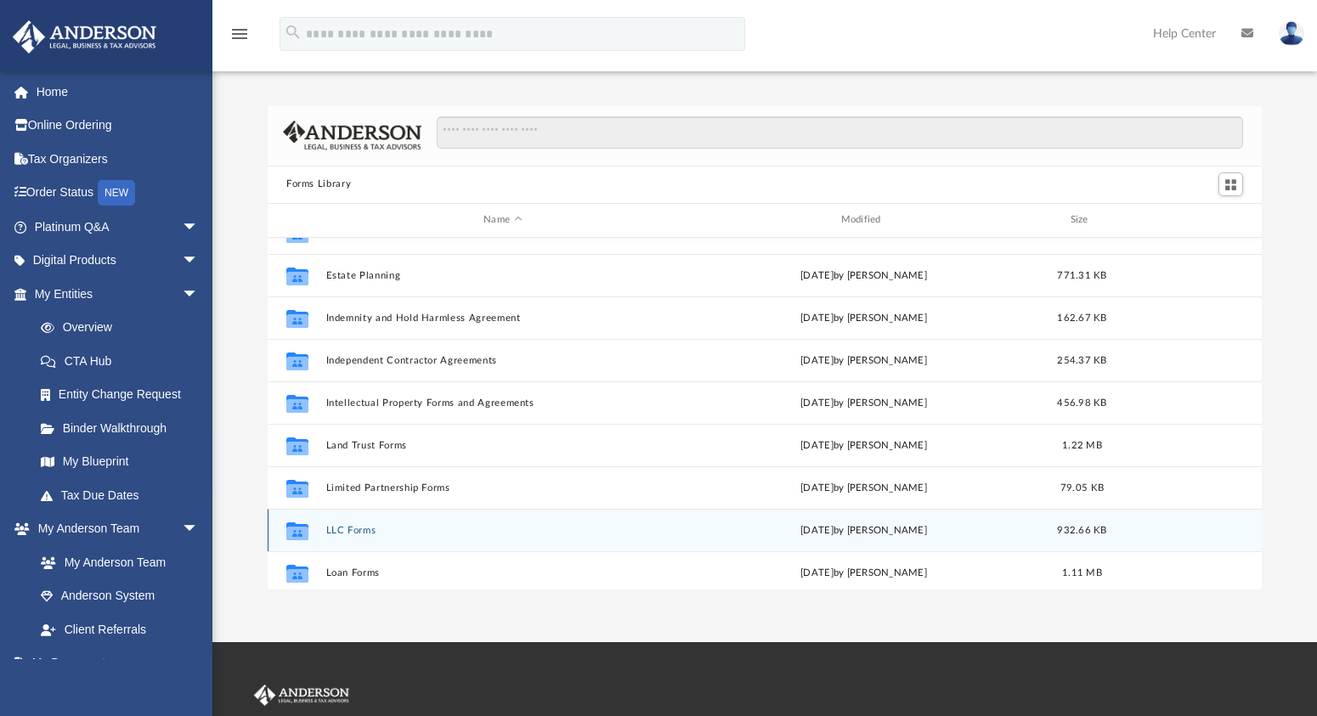
click at [301, 530] on icon "grid" at bounding box center [297, 533] width 22 height 14
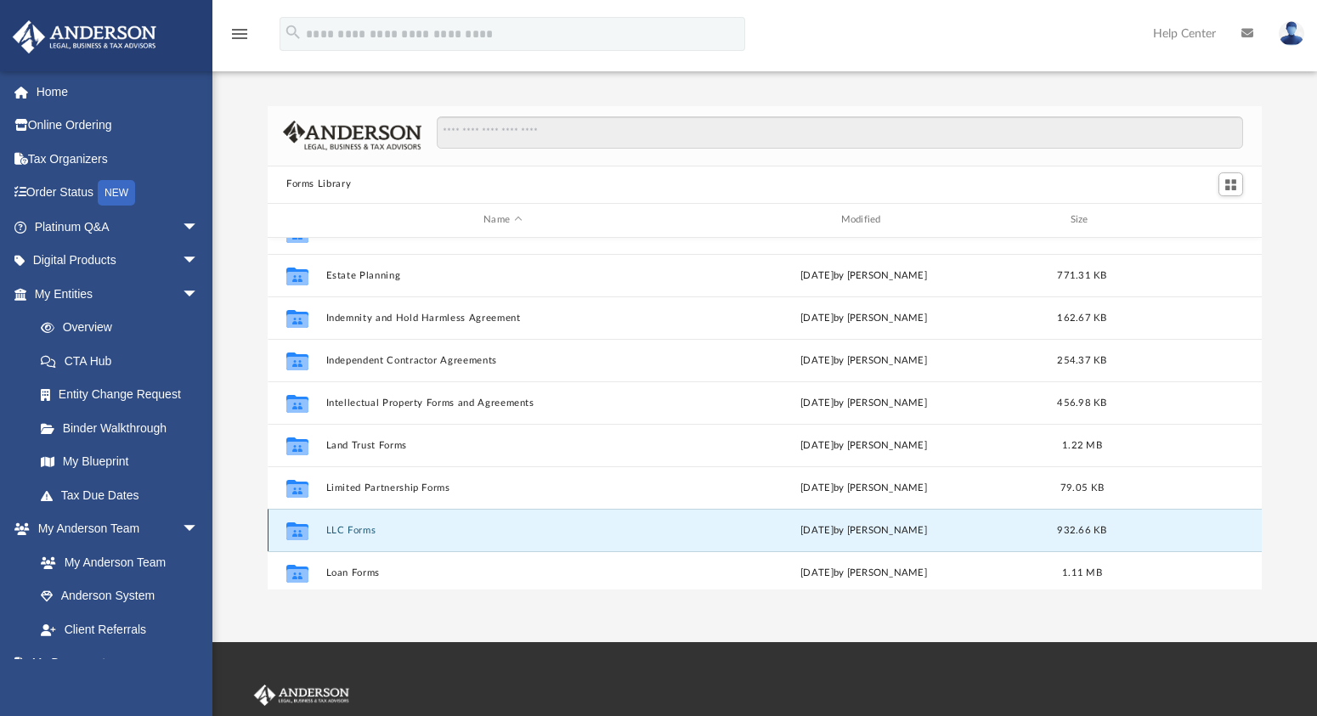
click at [353, 528] on button "LLC Forms" at bounding box center [502, 529] width 353 height 11
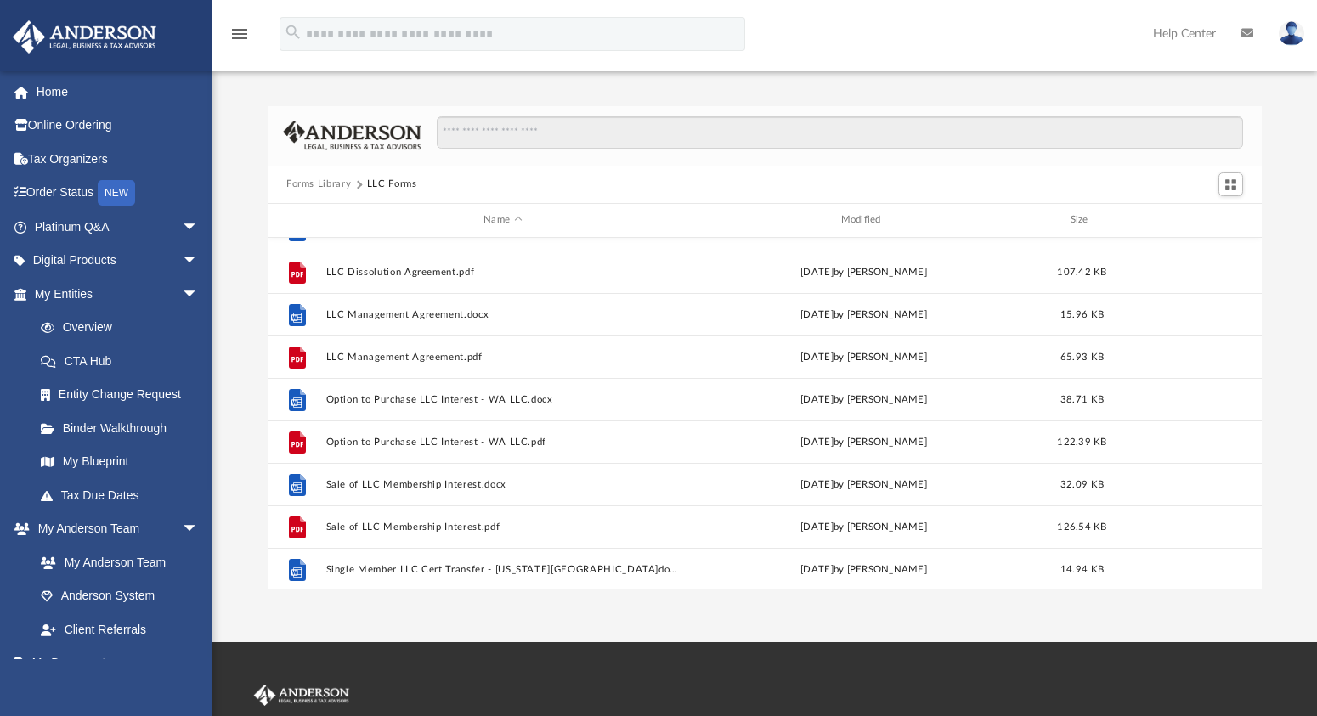
scroll to position [327, 0]
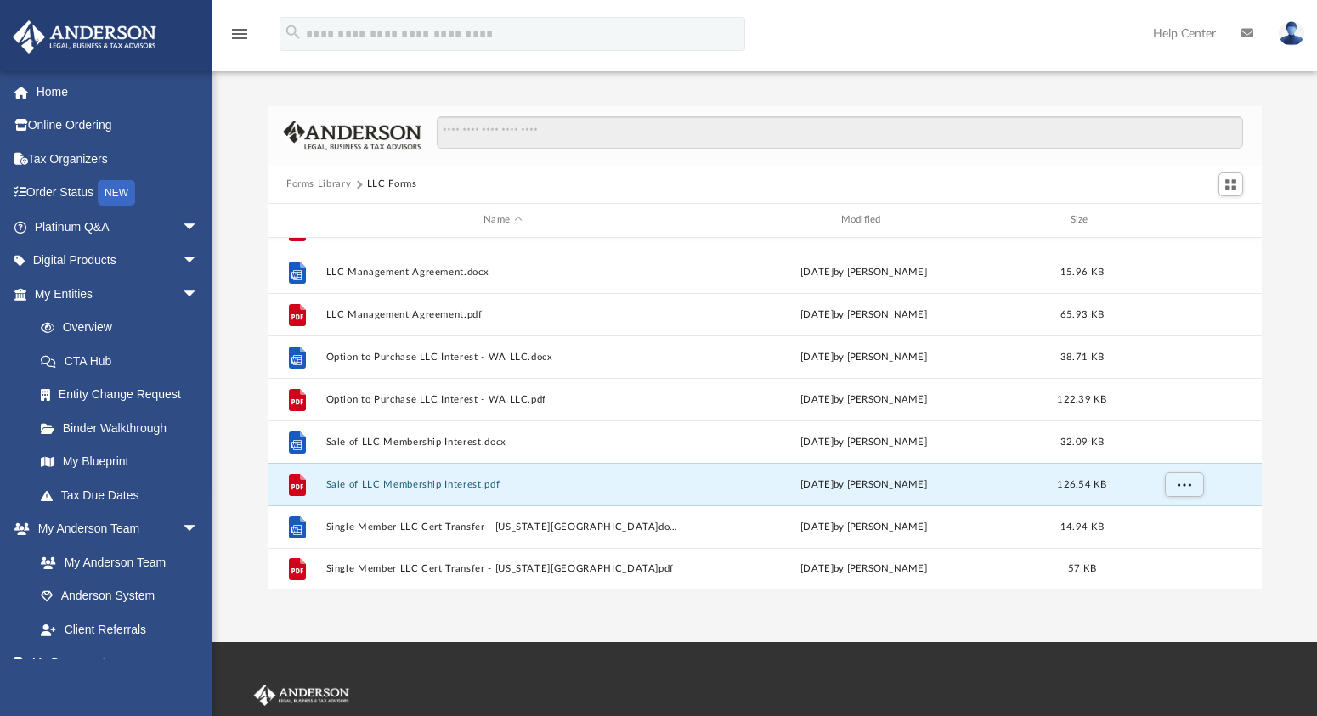
click at [412, 482] on button "Sale of LLC Membership Interest.pdf" at bounding box center [502, 483] width 353 height 11
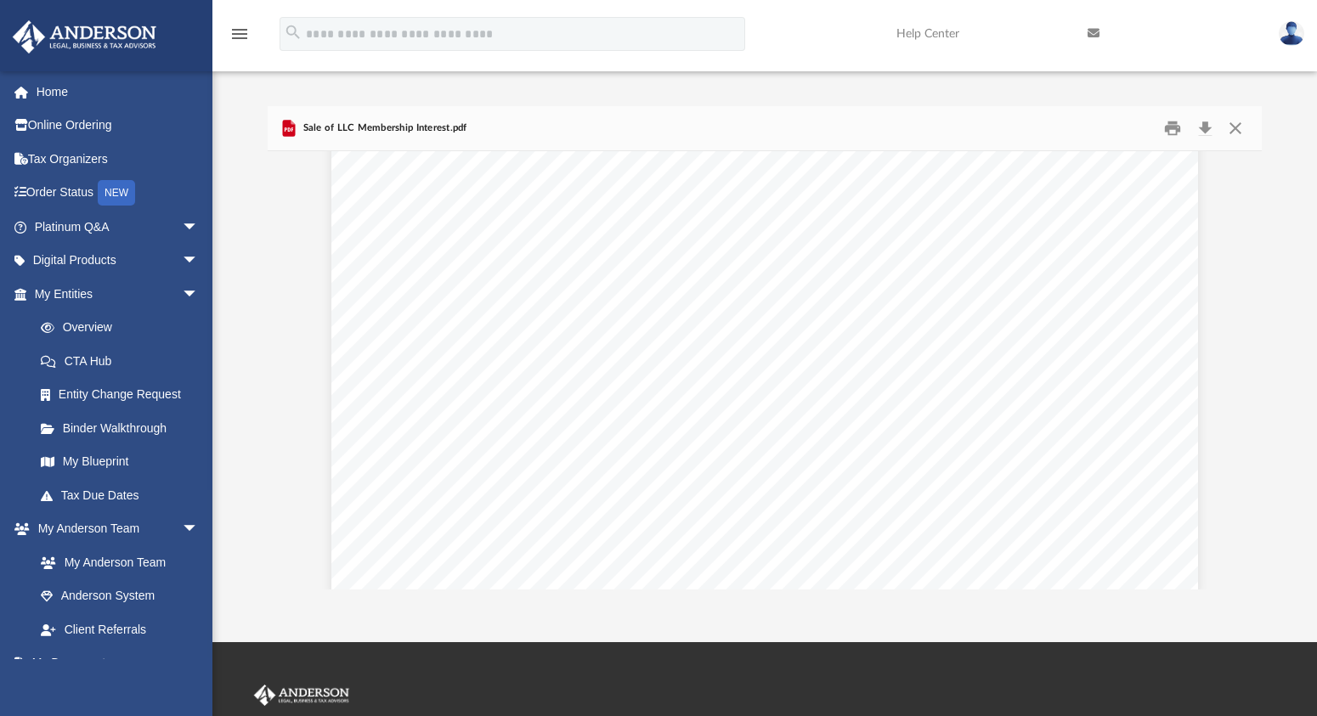
scroll to position [6442, 0]
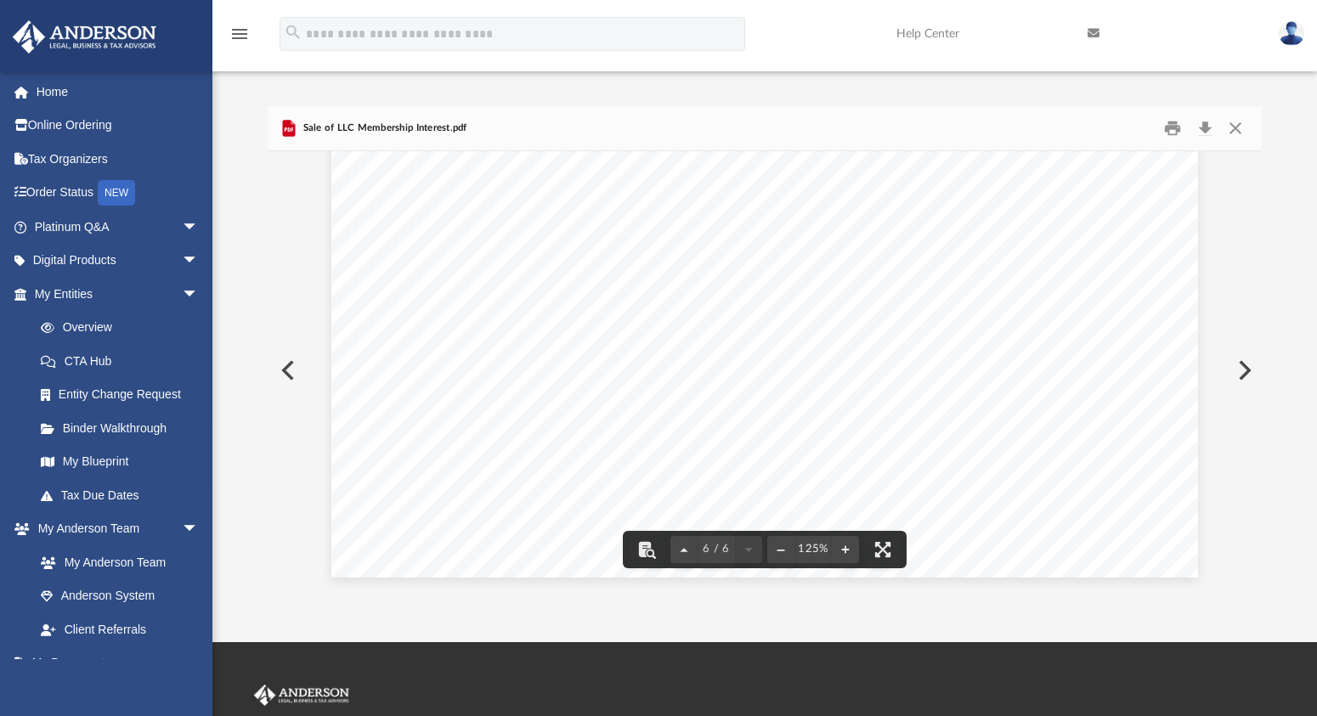
drag, startPoint x: 459, startPoint y: 273, endPoint x: 825, endPoint y: 585, distance: 480.9
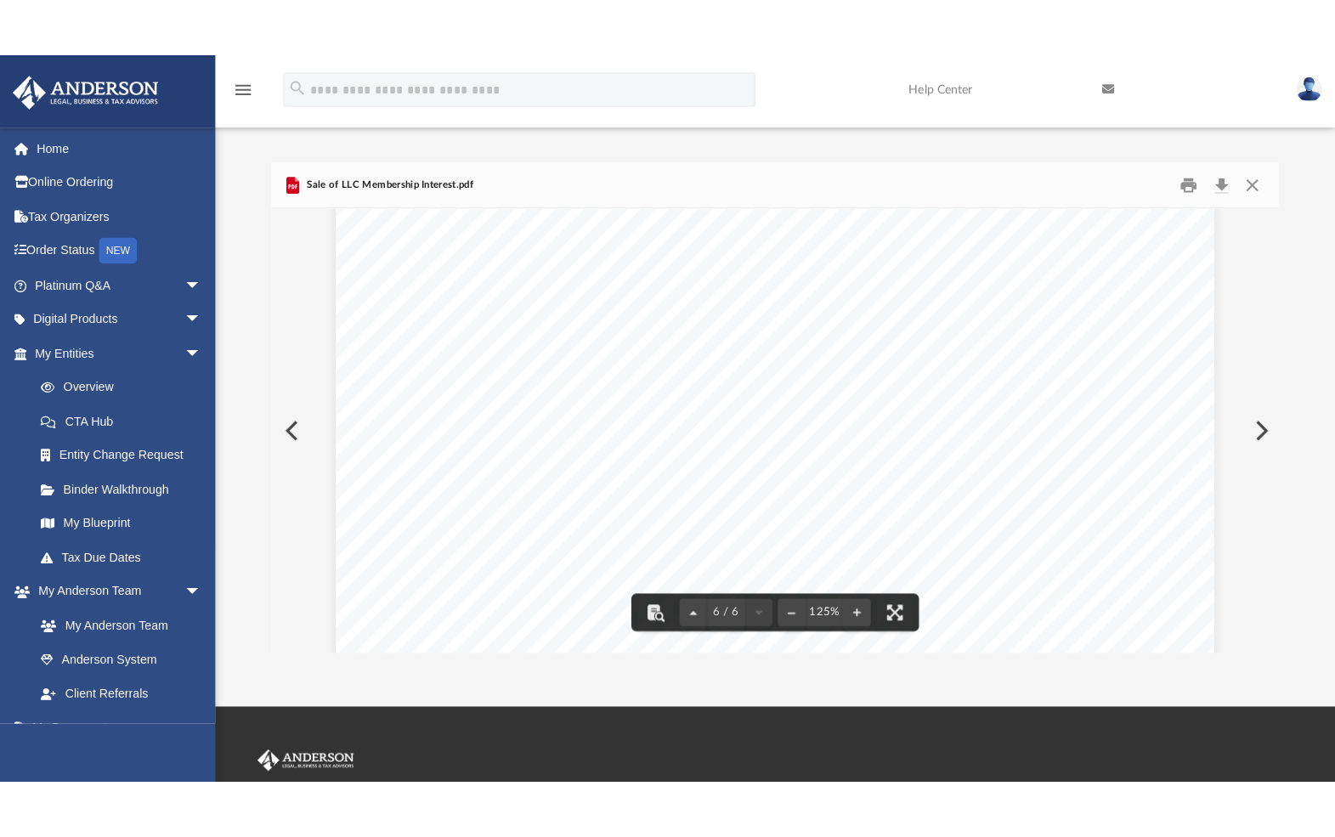
scroll to position [5892, 0]
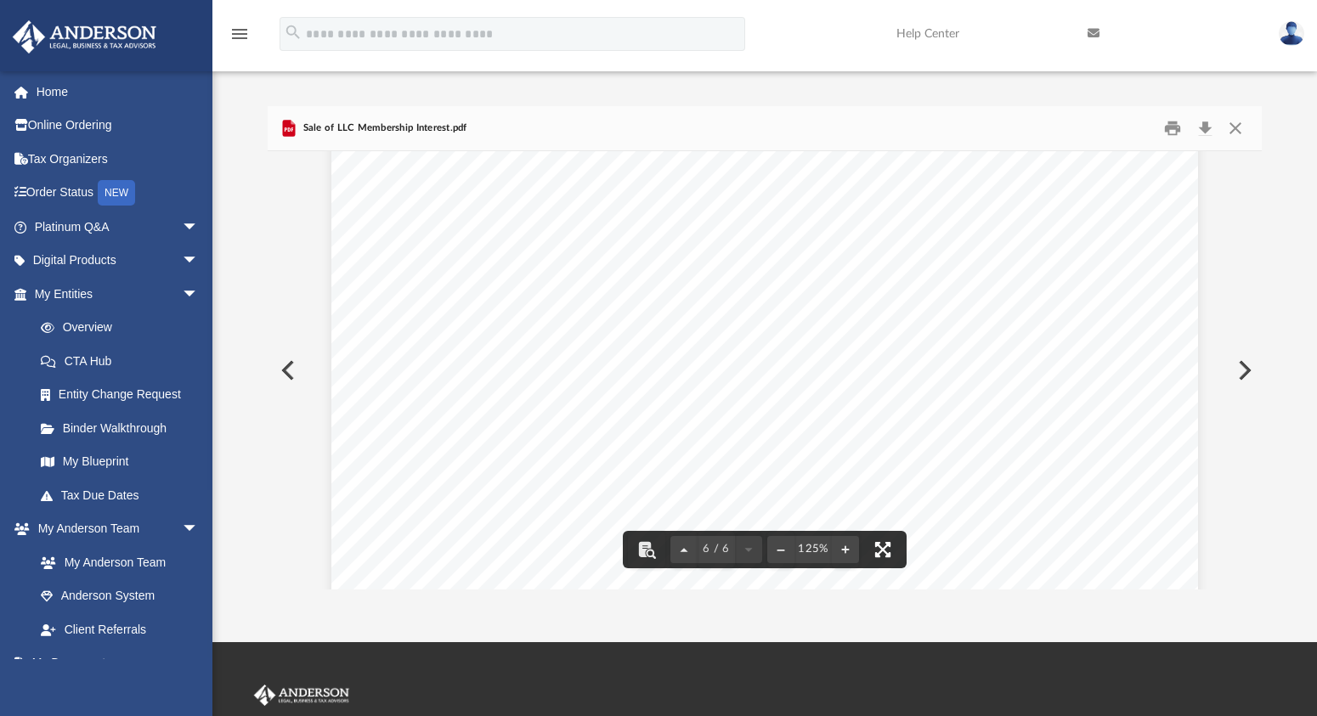
click at [884, 549] on button "File preview" at bounding box center [882, 549] width 37 height 37
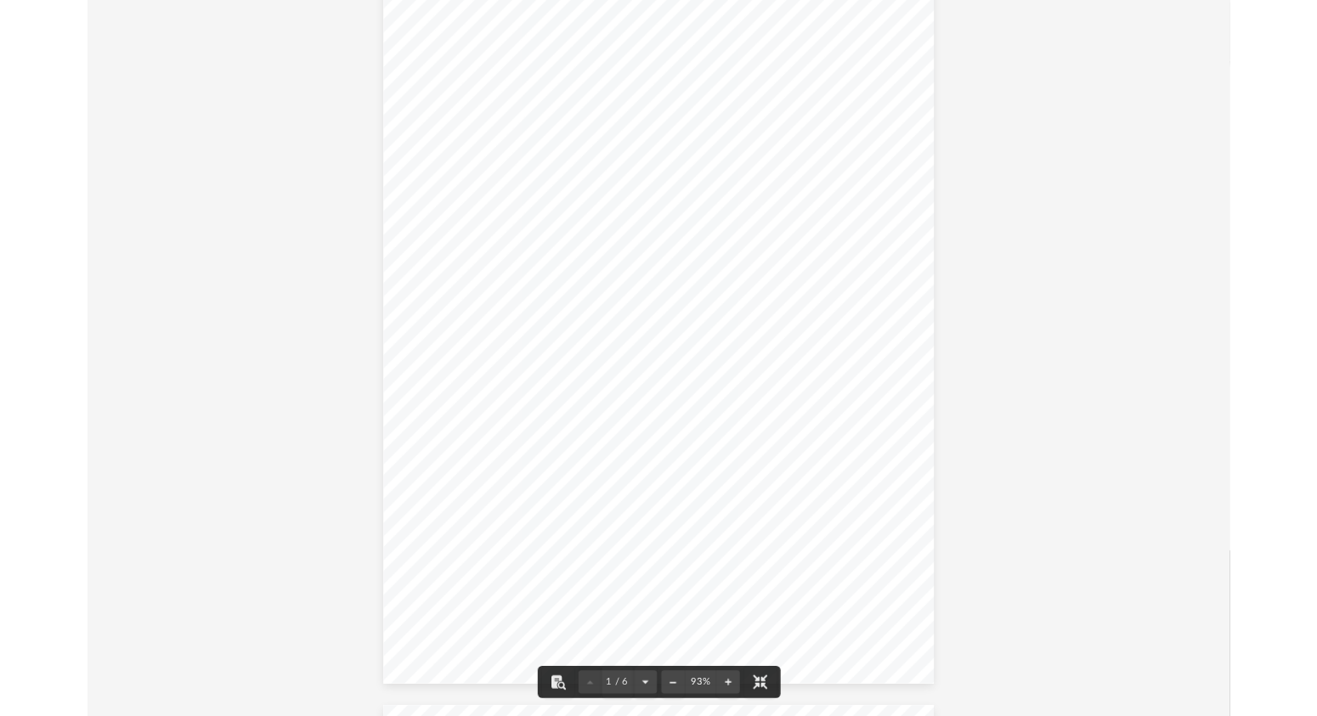
scroll to position [0, 0]
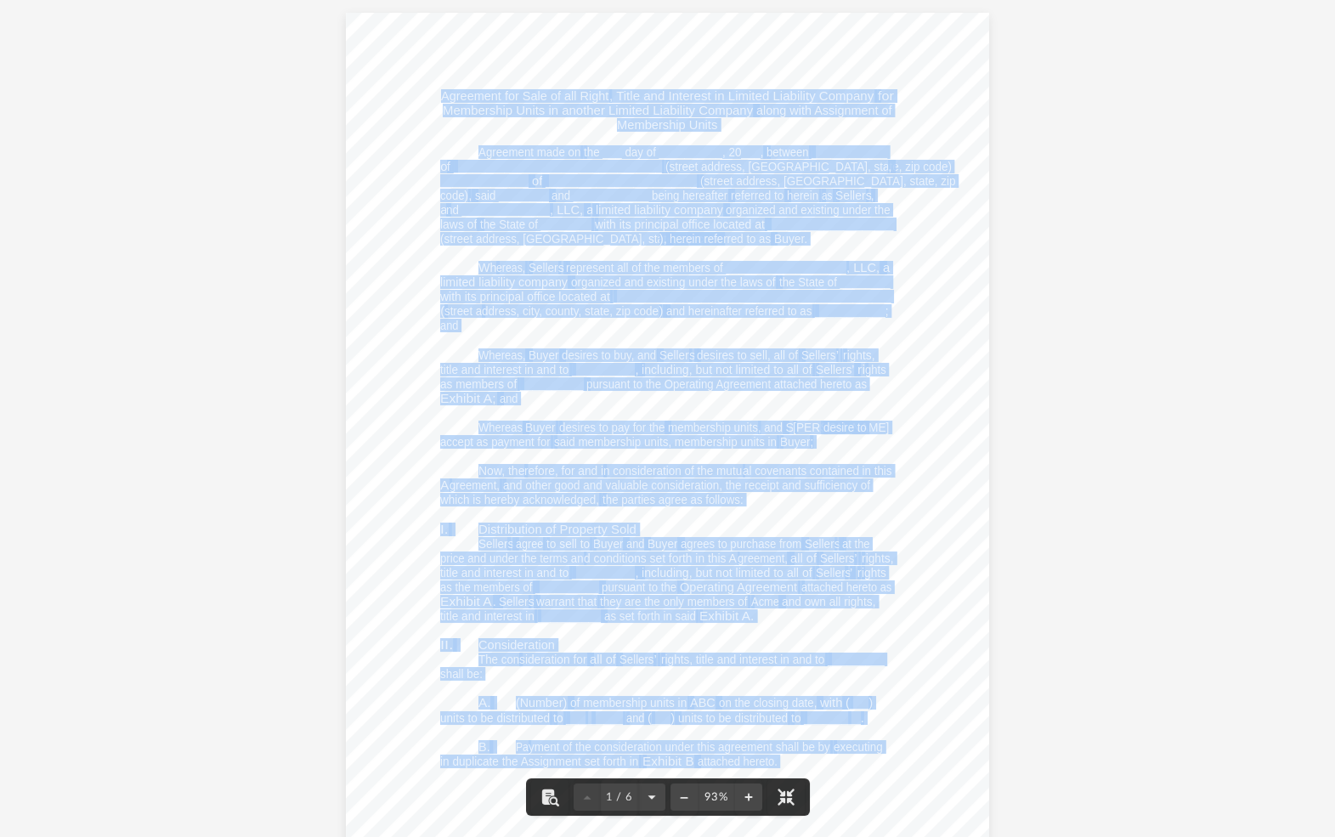
drag, startPoint x: 887, startPoint y: 415, endPoint x: 435, endPoint y: 91, distance: 556.4
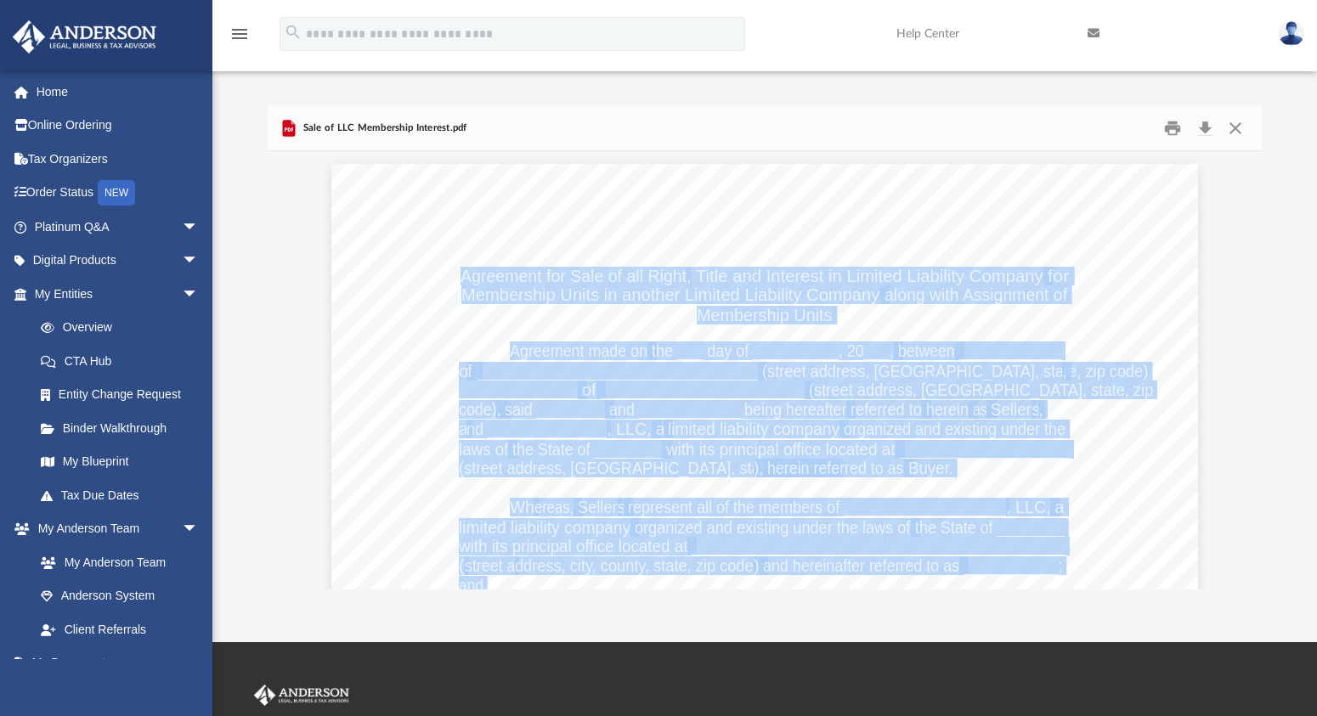
scroll to position [12, 12]
